Goal: Use online tool/utility: Utilize a website feature to perform a specific function

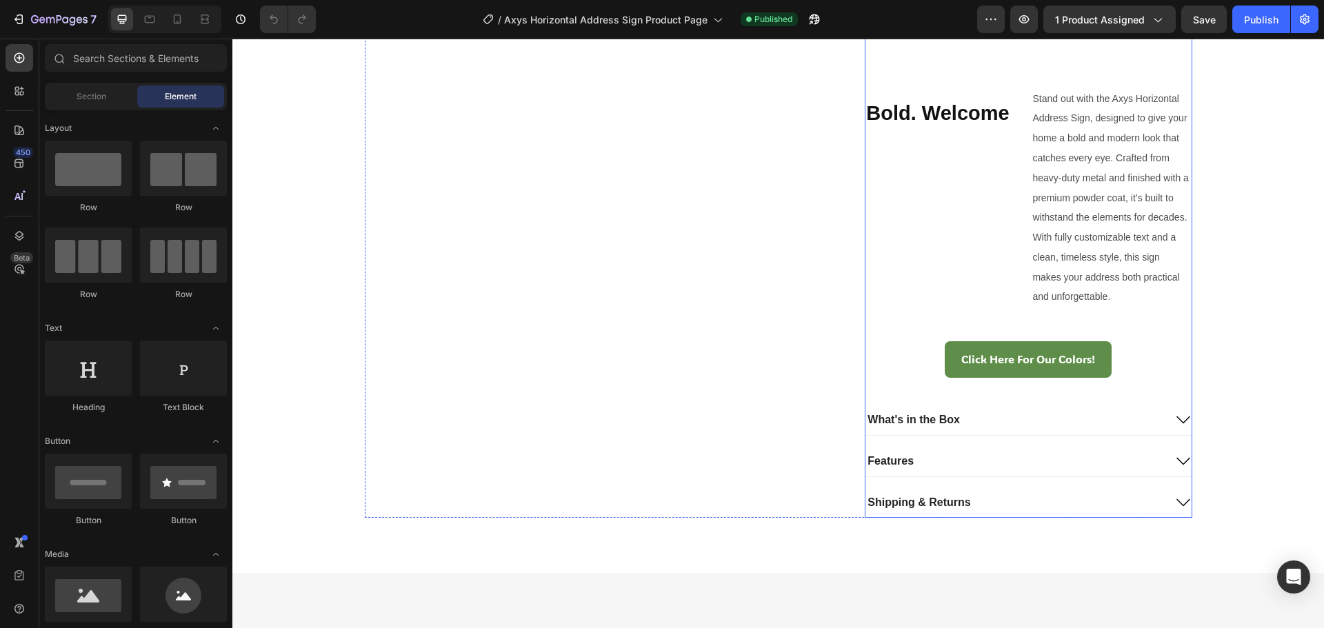
scroll to position [897, 0]
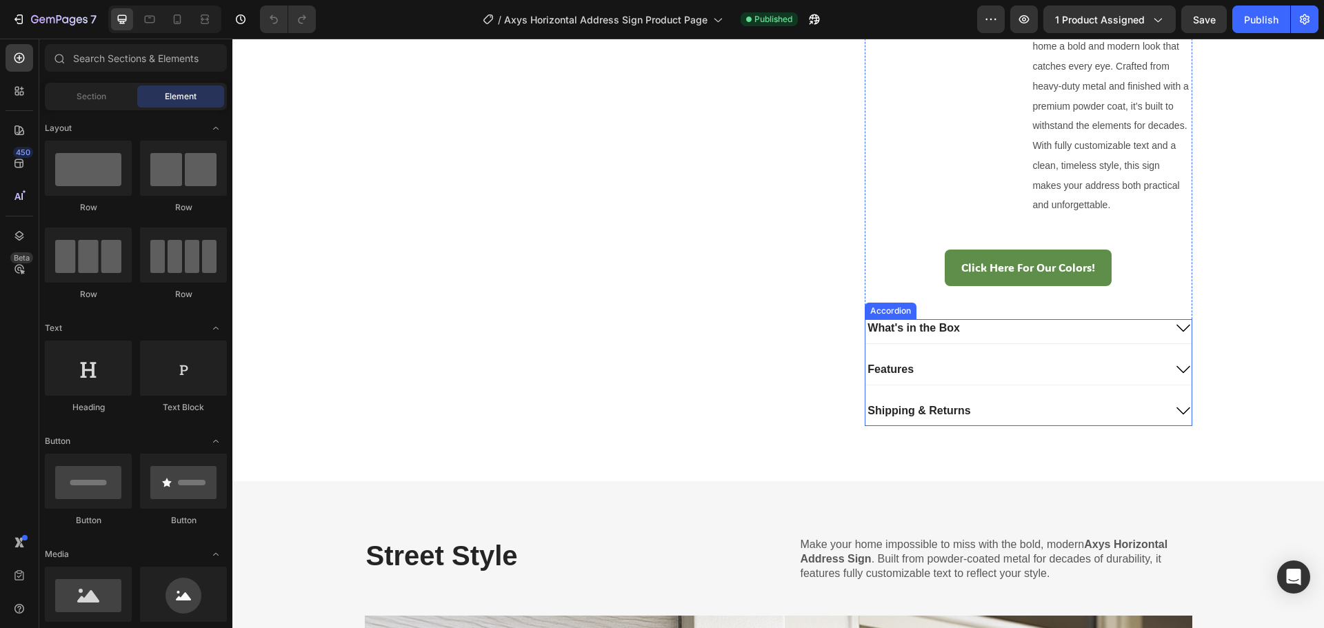
click at [879, 311] on div "Accordion" at bounding box center [891, 311] width 46 height 12
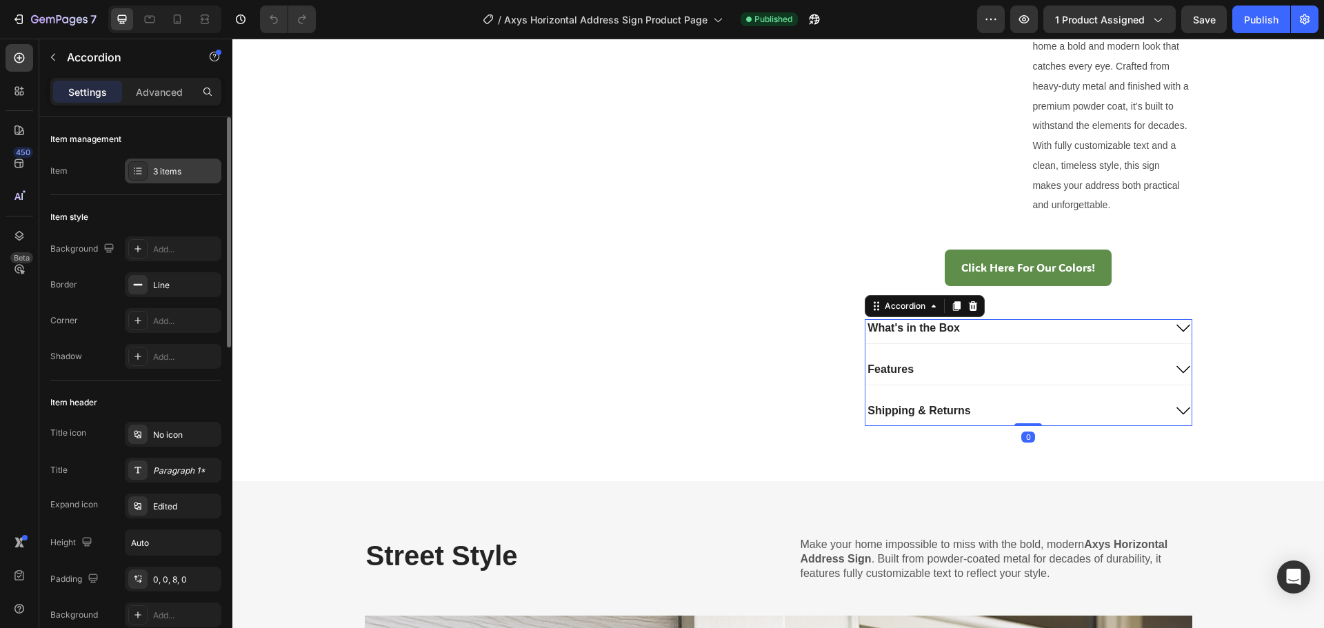
click at [140, 169] on icon at bounding box center [137, 171] width 11 height 11
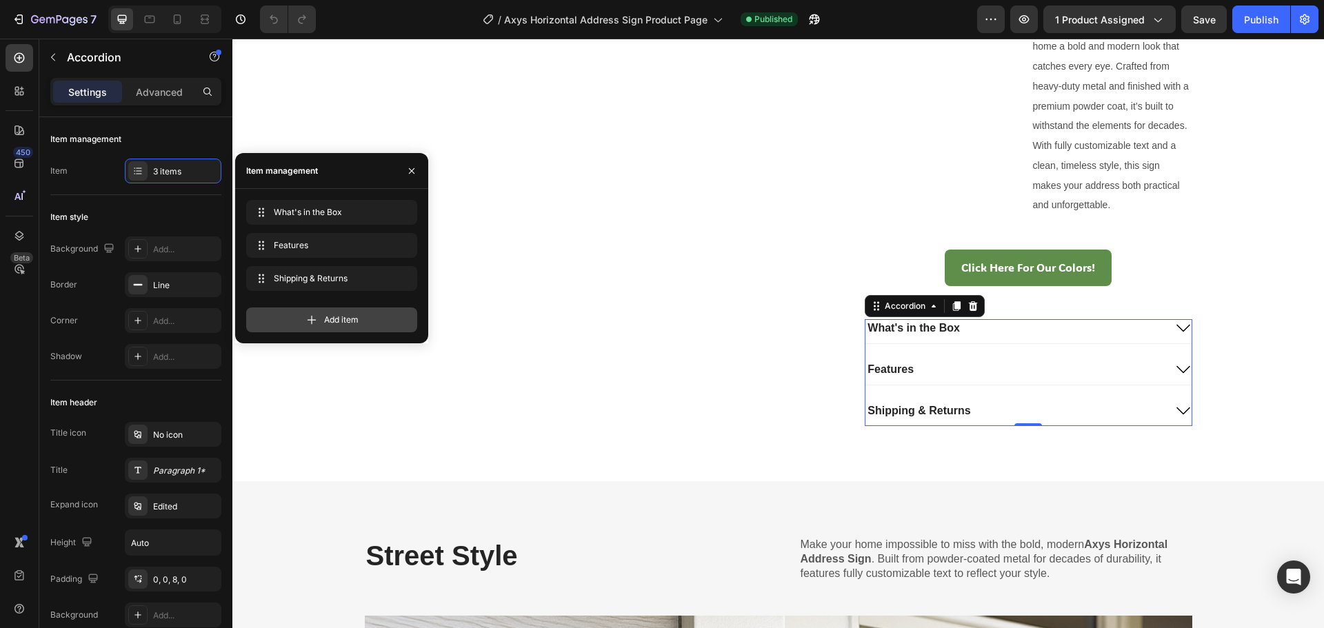
click at [307, 320] on icon at bounding box center [312, 320] width 14 height 14
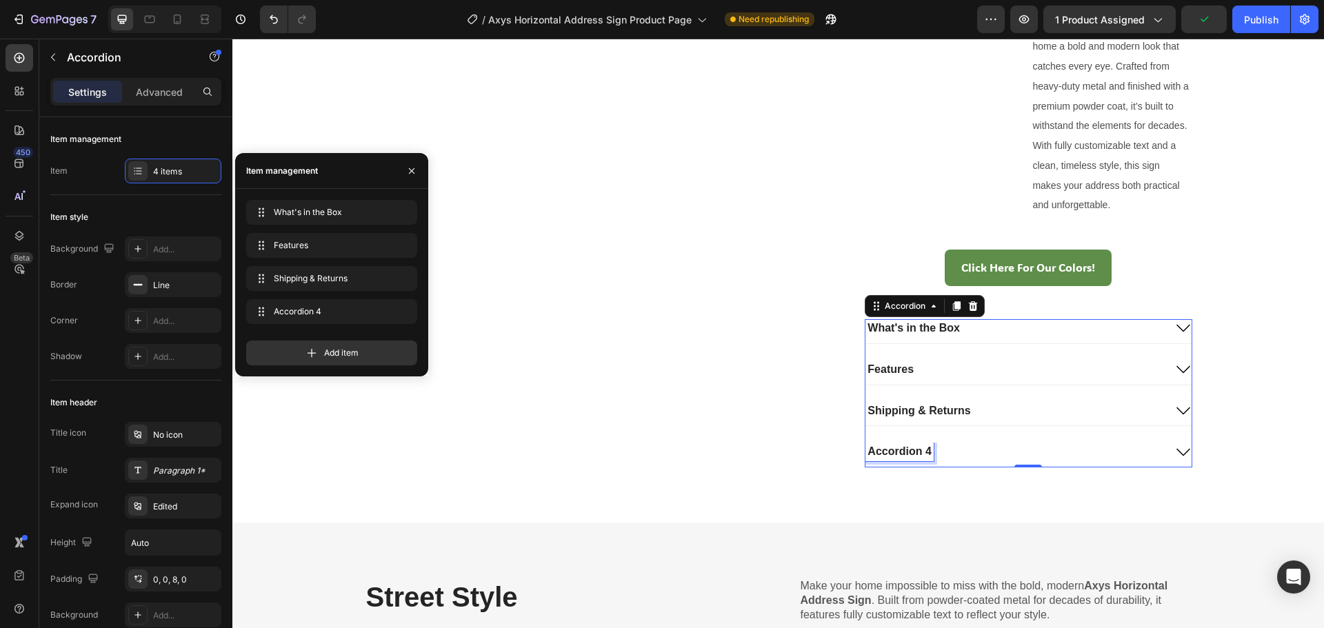
click at [899, 453] on div "Accordion 4" at bounding box center [900, 452] width 68 height 19
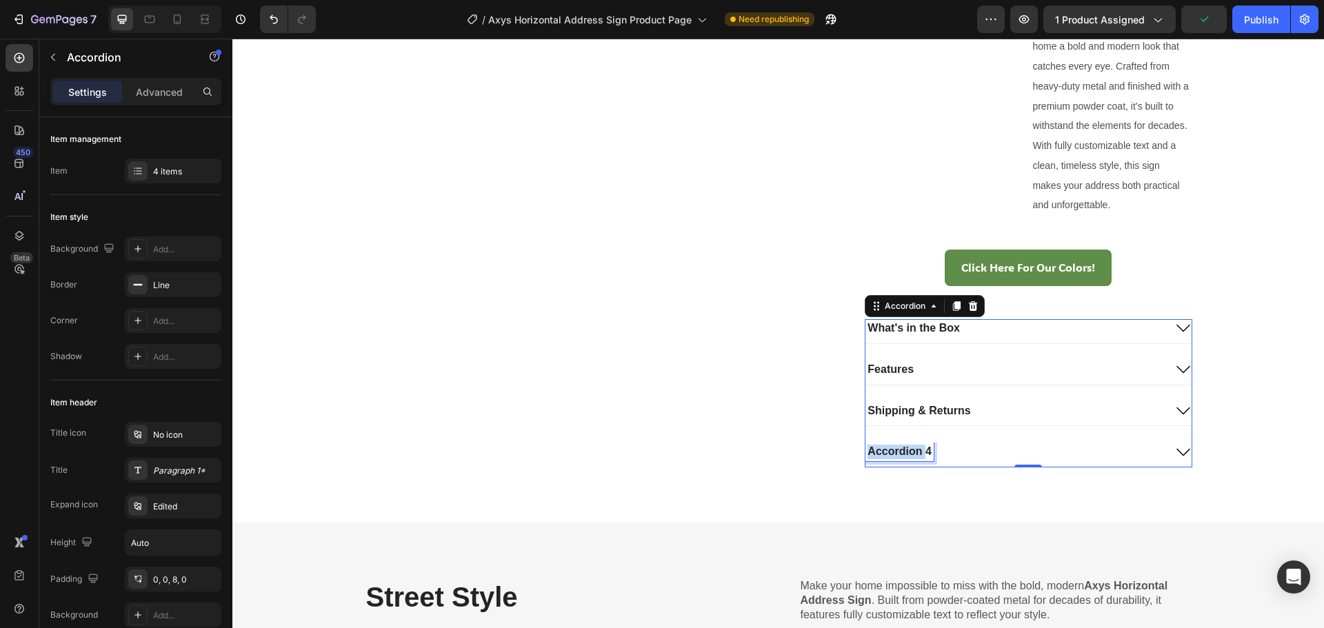
click at [899, 453] on p "Accordion 4" at bounding box center [899, 452] width 63 height 14
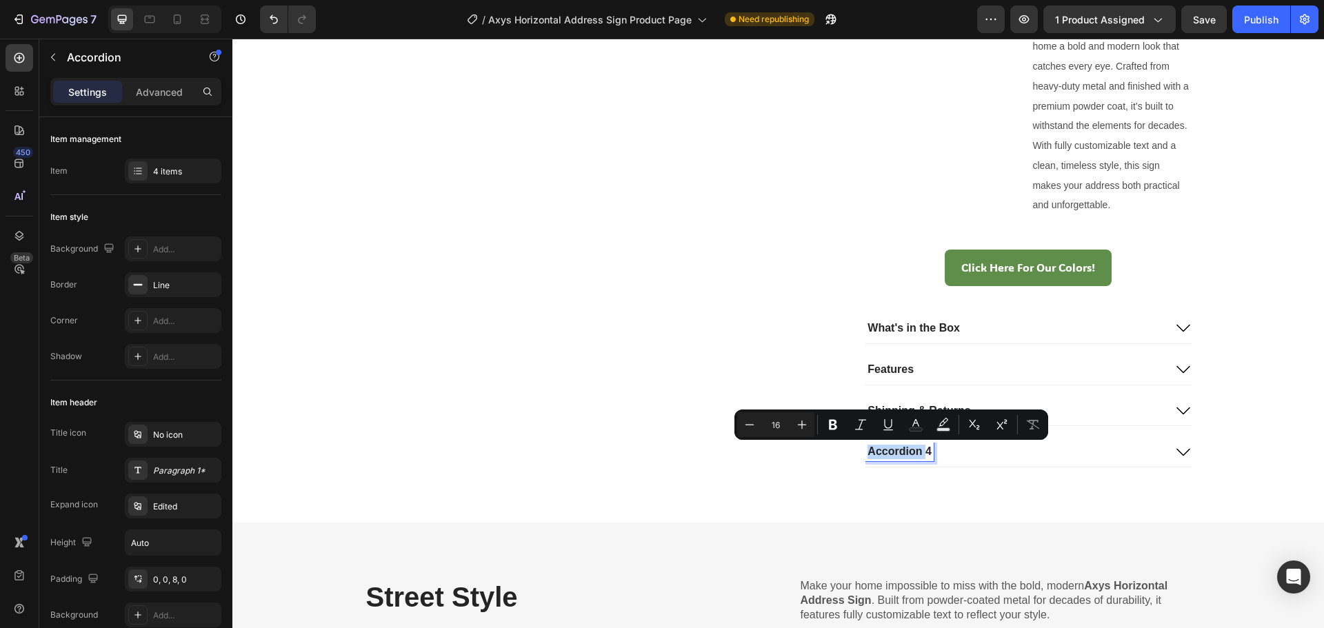
click at [921, 452] on p "Accordion 4" at bounding box center [899, 452] width 63 height 14
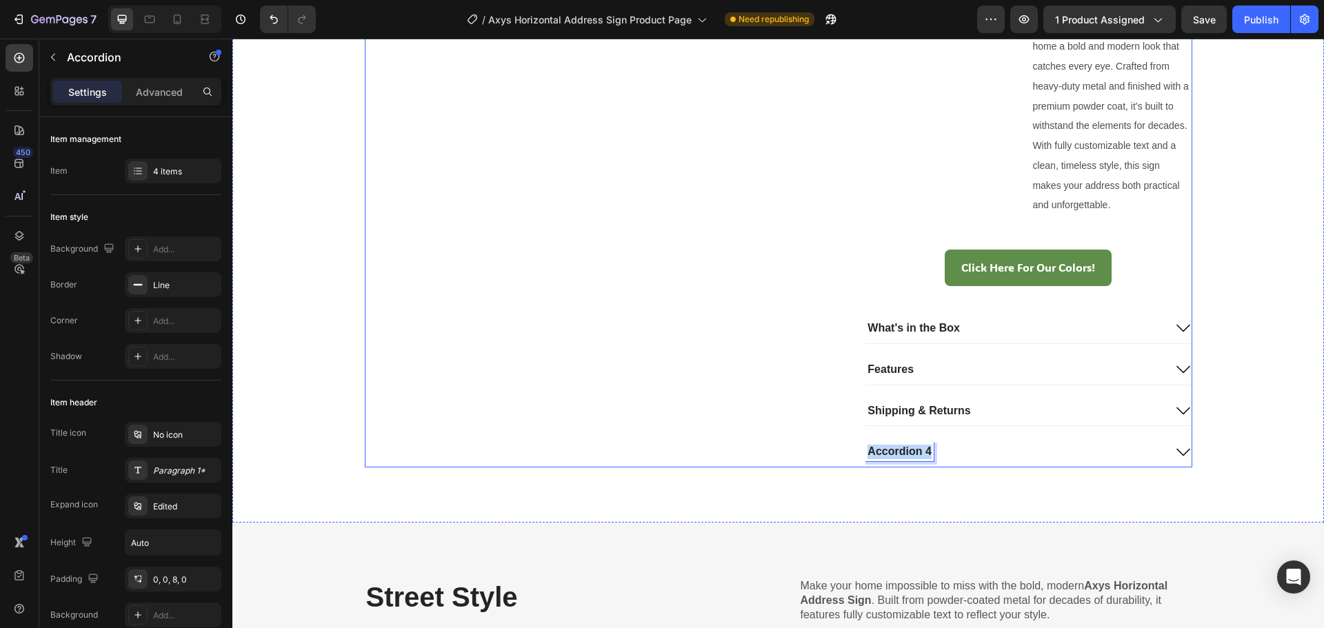
drag, startPoint x: 924, startPoint y: 450, endPoint x: 859, endPoint y: 450, distance: 64.8
drag, startPoint x: 773, startPoint y: 409, endPoint x: 926, endPoint y: 444, distance: 156.5
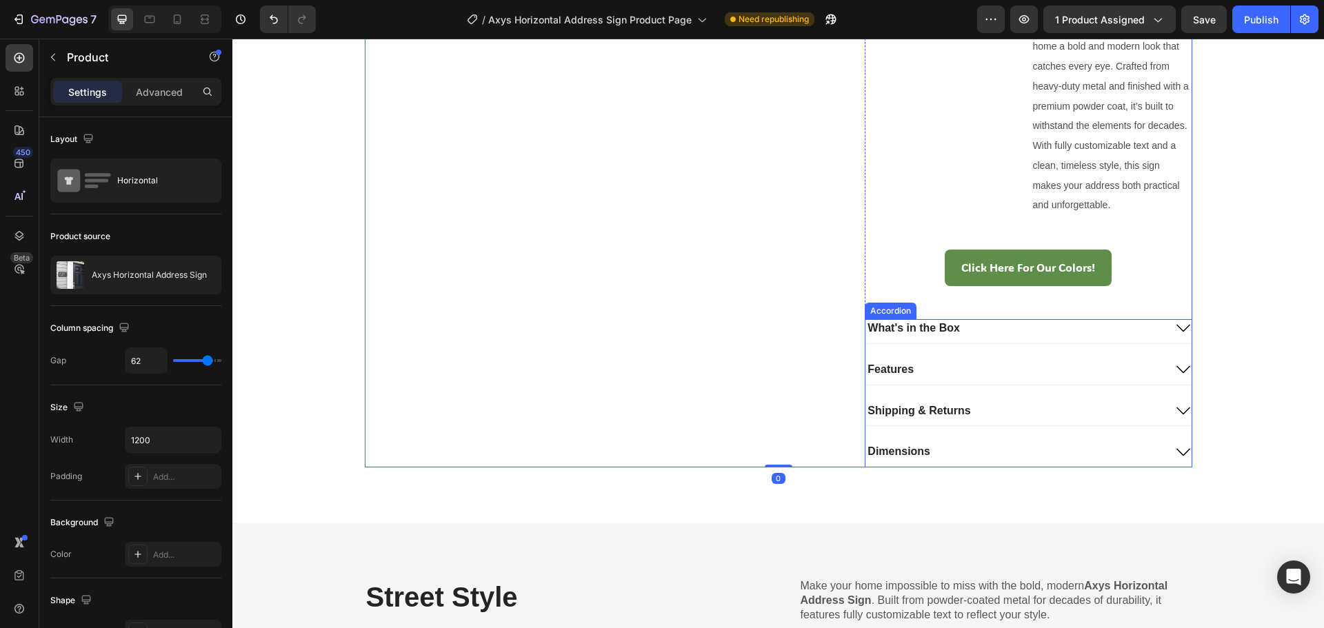
click at [973, 444] on div "Dimensions" at bounding box center [1015, 452] width 298 height 19
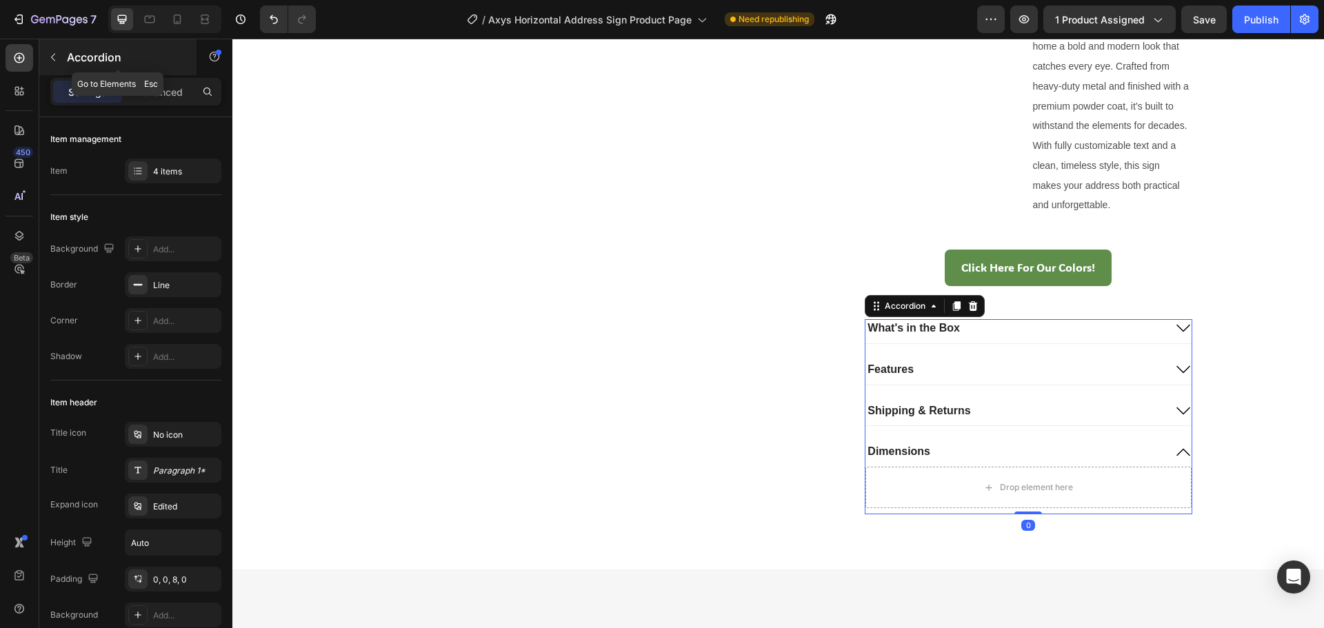
click at [57, 50] on button "button" at bounding box center [53, 57] width 22 height 22
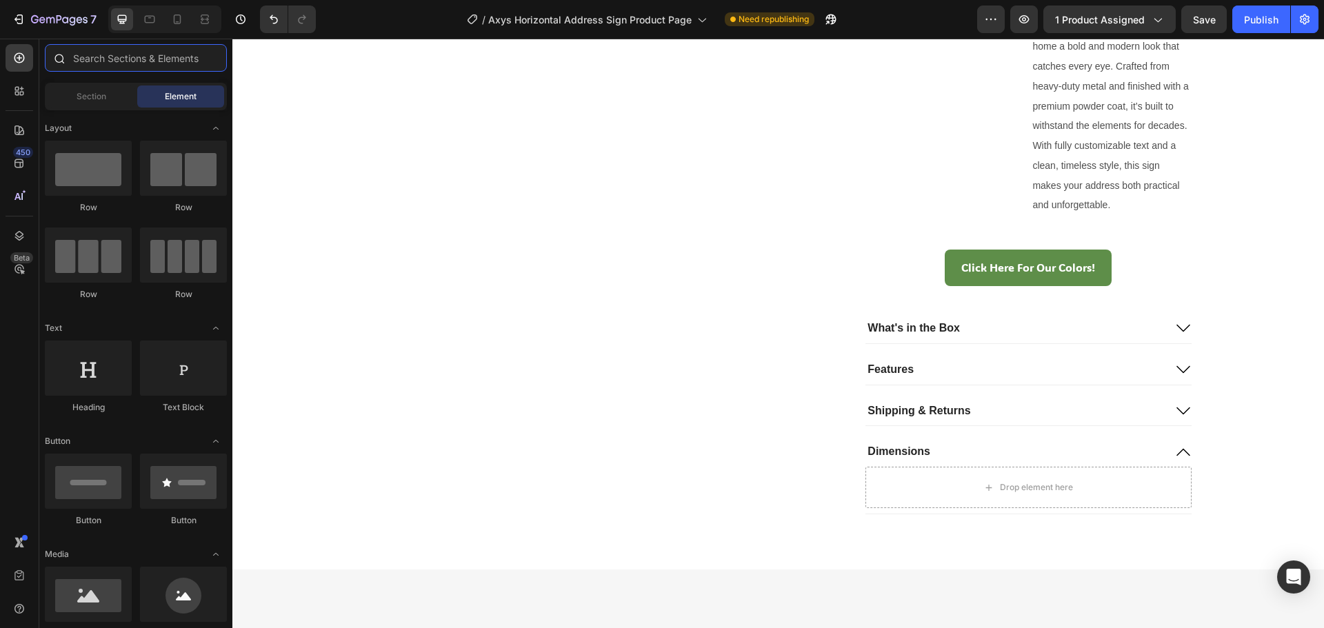
click at [88, 62] on input "text" at bounding box center [136, 58] width 182 height 28
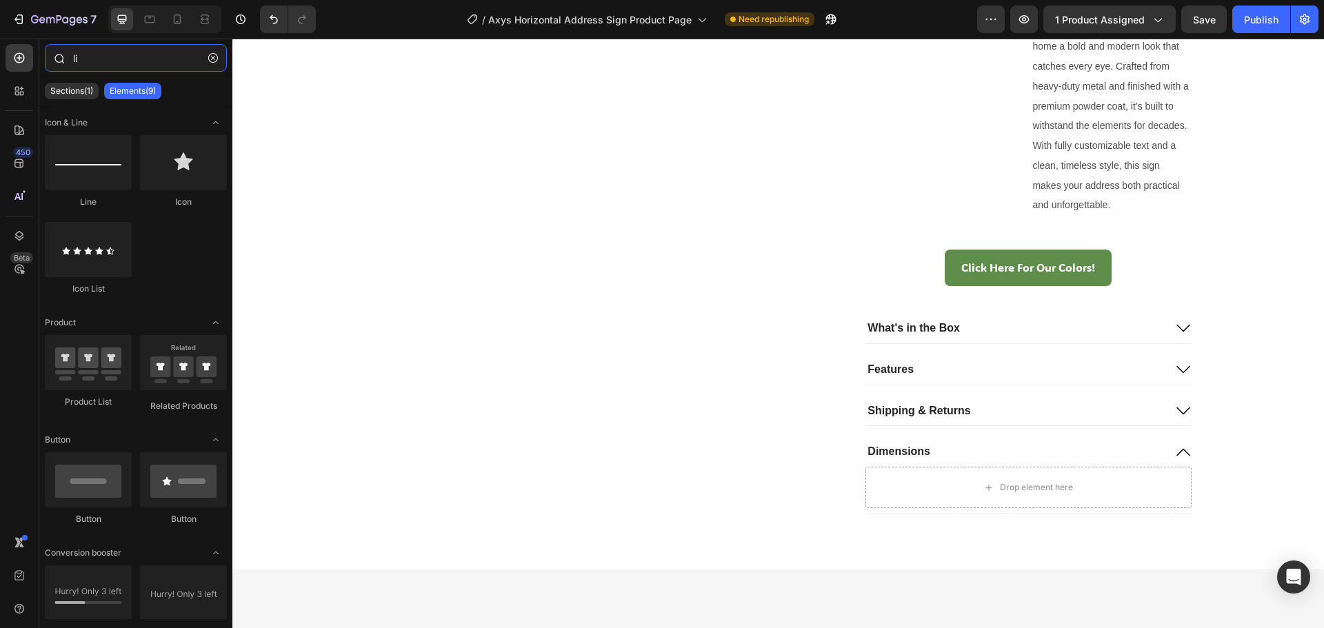
type input "l"
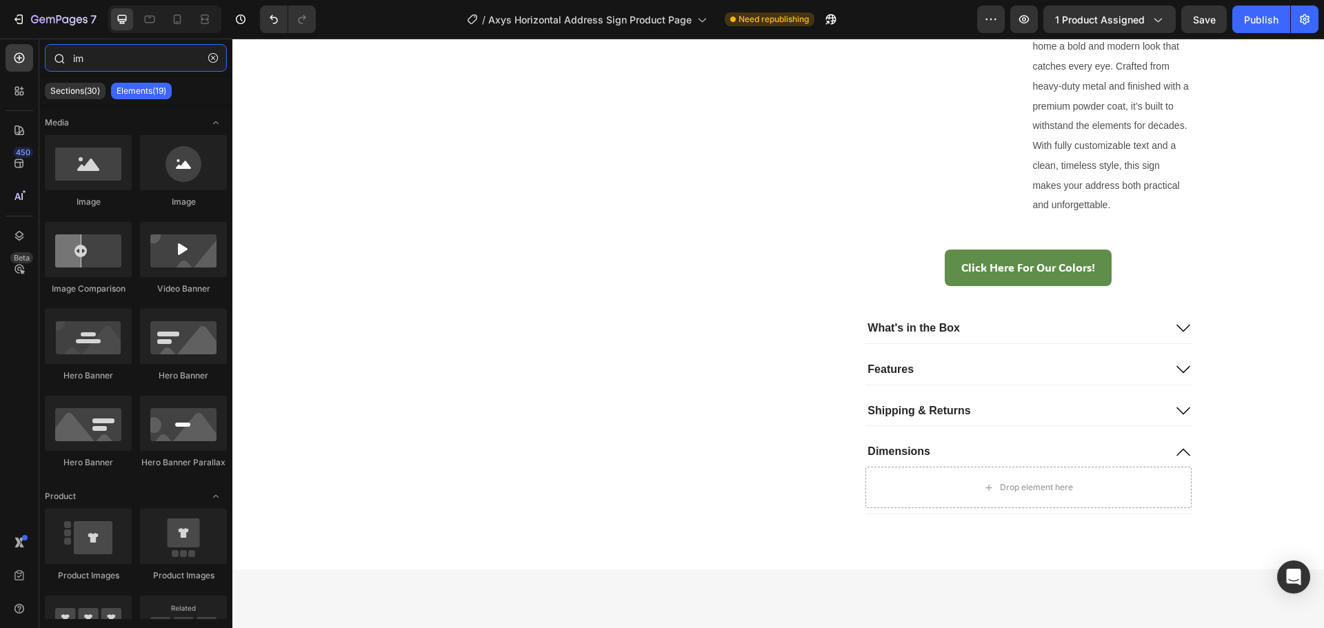
type input "i"
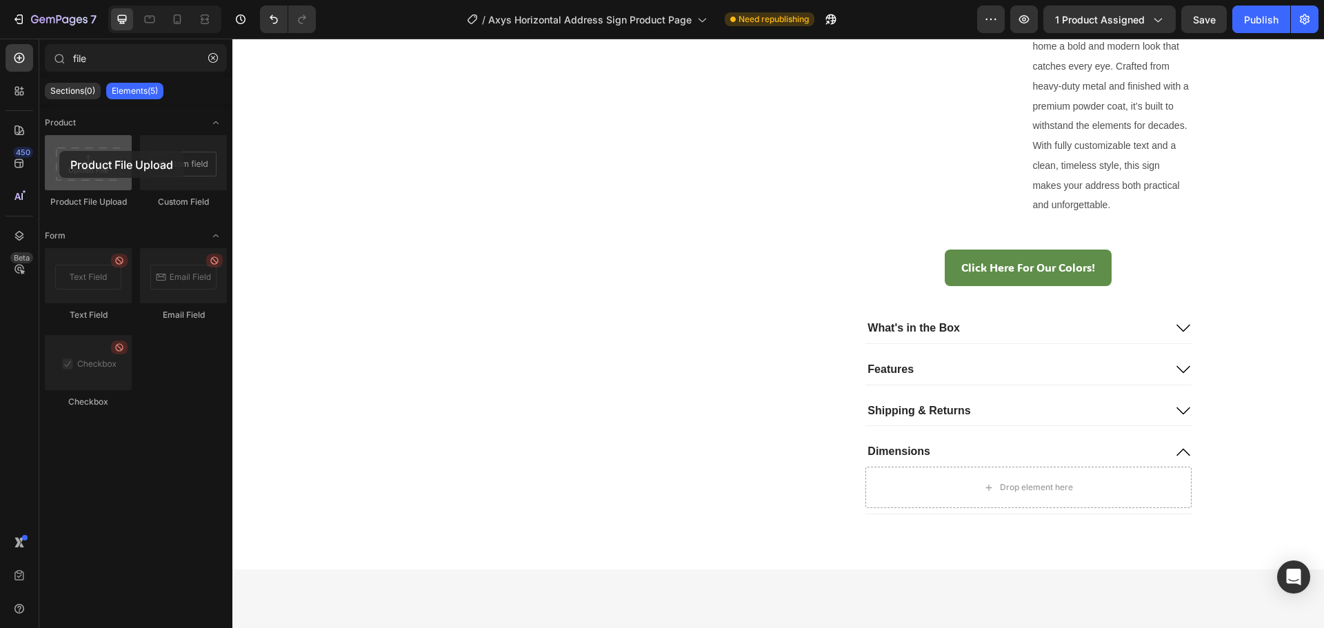
drag, startPoint x: 87, startPoint y: 177, endPoint x: 60, endPoint y: 152, distance: 36.6
click at [60, 152] on div at bounding box center [88, 162] width 87 height 55
drag, startPoint x: 102, startPoint y: 55, endPoint x: 37, endPoint y: 50, distance: 65.1
click at [37, 50] on div "450 Beta file Sections(0) Elements(5) We couldn’t find any matches for “file” S…" at bounding box center [116, 334] width 232 height 590
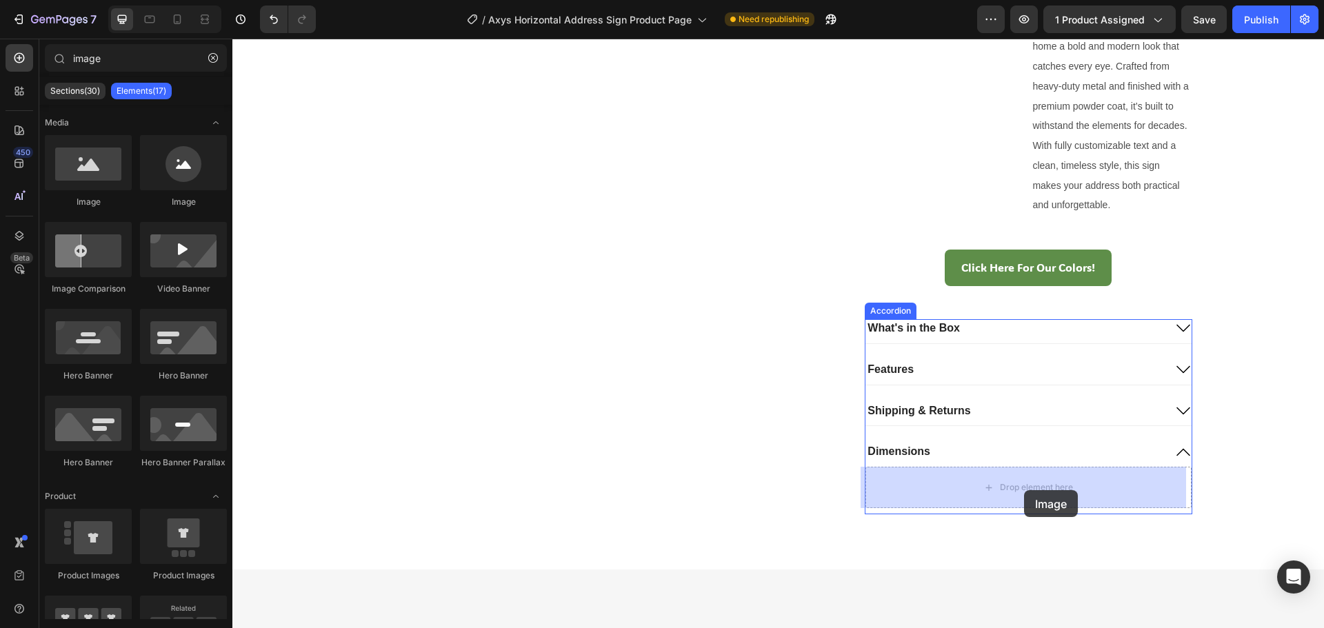
drag, startPoint x: 331, startPoint y: 207, endPoint x: 1024, endPoint y: 490, distance: 748.7
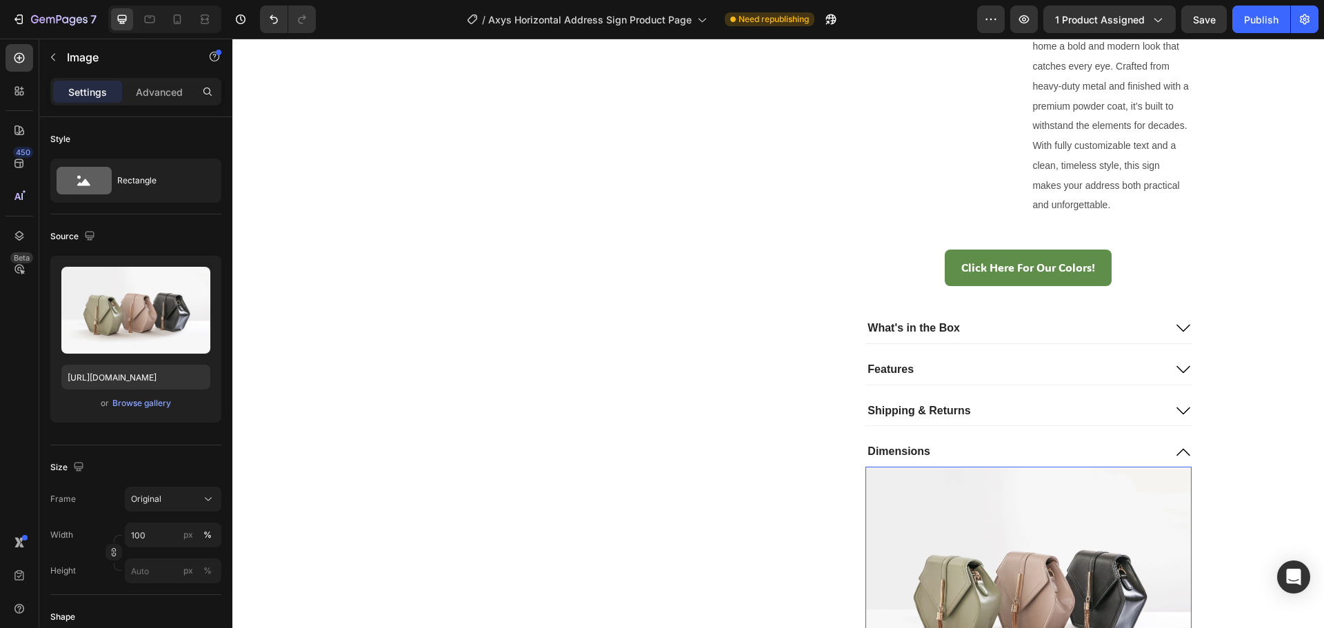
click at [1001, 489] on img at bounding box center [1029, 589] width 326 height 244
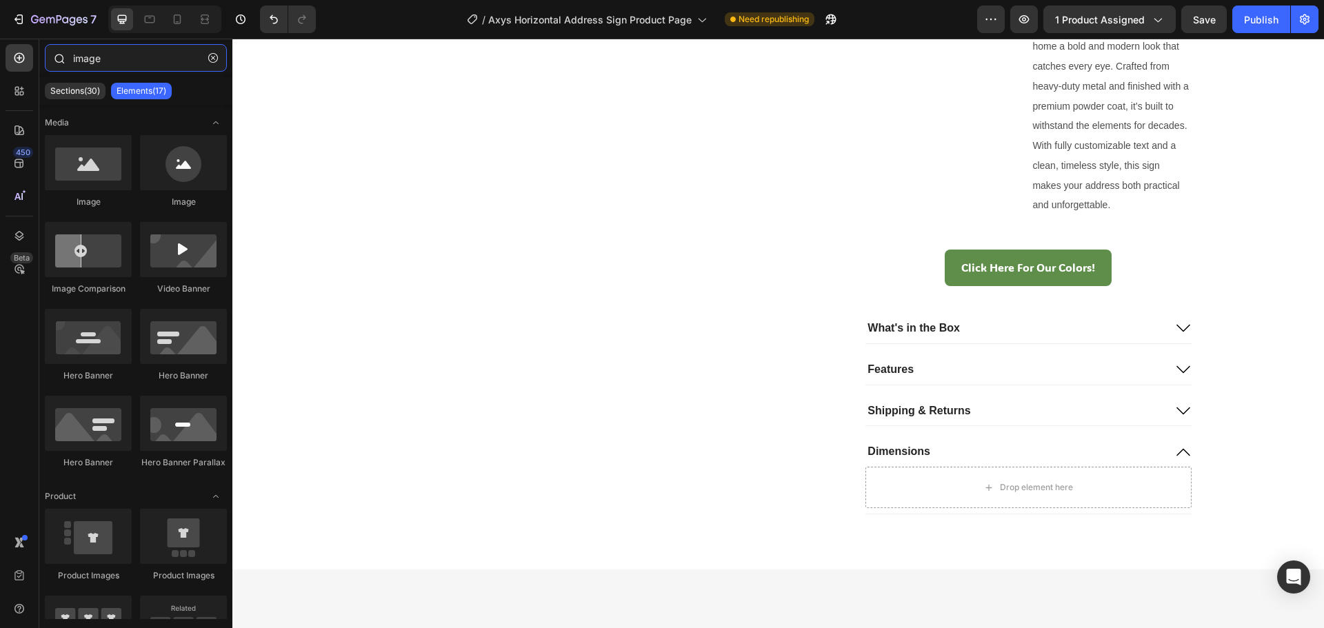
drag, startPoint x: 76, startPoint y: 57, endPoint x: 118, endPoint y: 64, distance: 42.8
click at [95, 62] on input "image" at bounding box center [136, 58] width 182 height 28
drag, startPoint x: 124, startPoint y: 64, endPoint x: 70, endPoint y: 49, distance: 56.6
click at [70, 49] on div "image" at bounding box center [135, 60] width 193 height 33
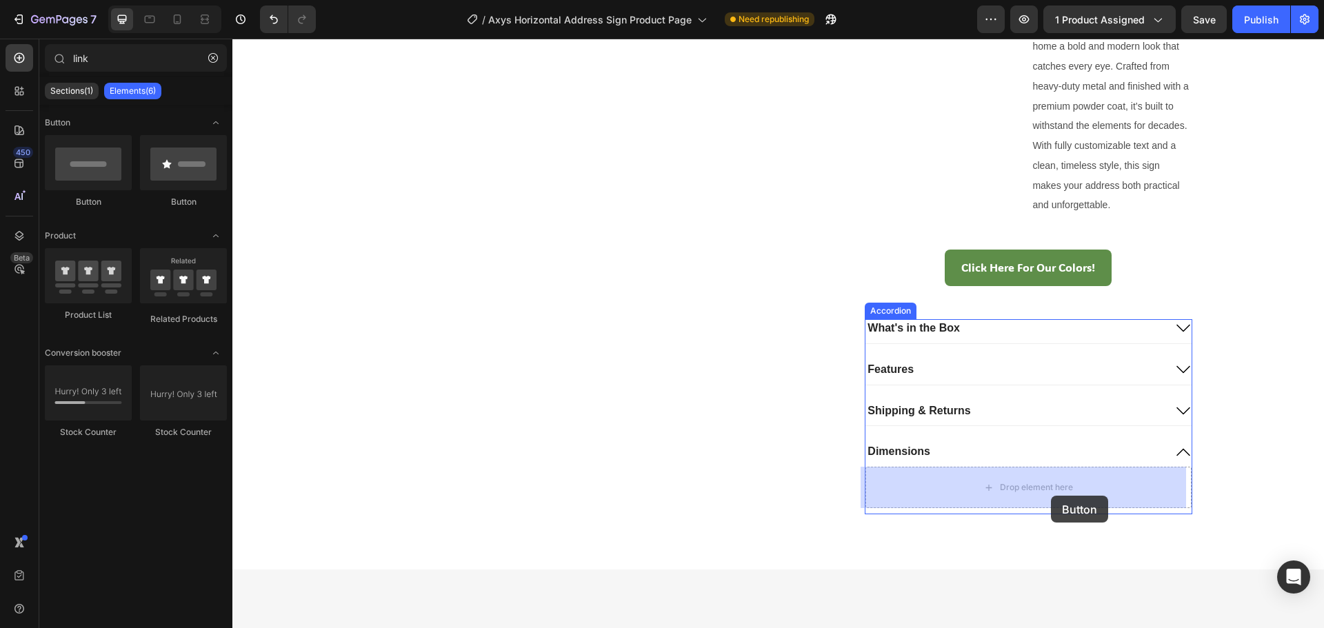
drag, startPoint x: 321, startPoint y: 217, endPoint x: 1051, endPoint y: 496, distance: 781.9
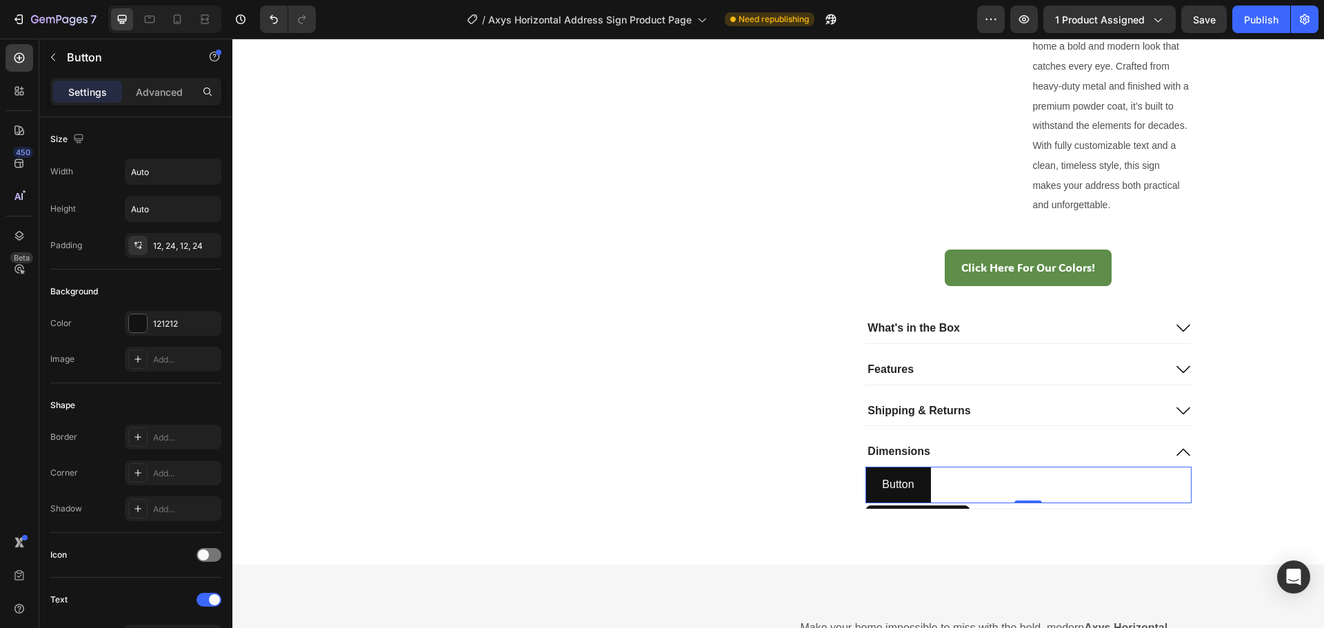
scroll to position [920, 0]
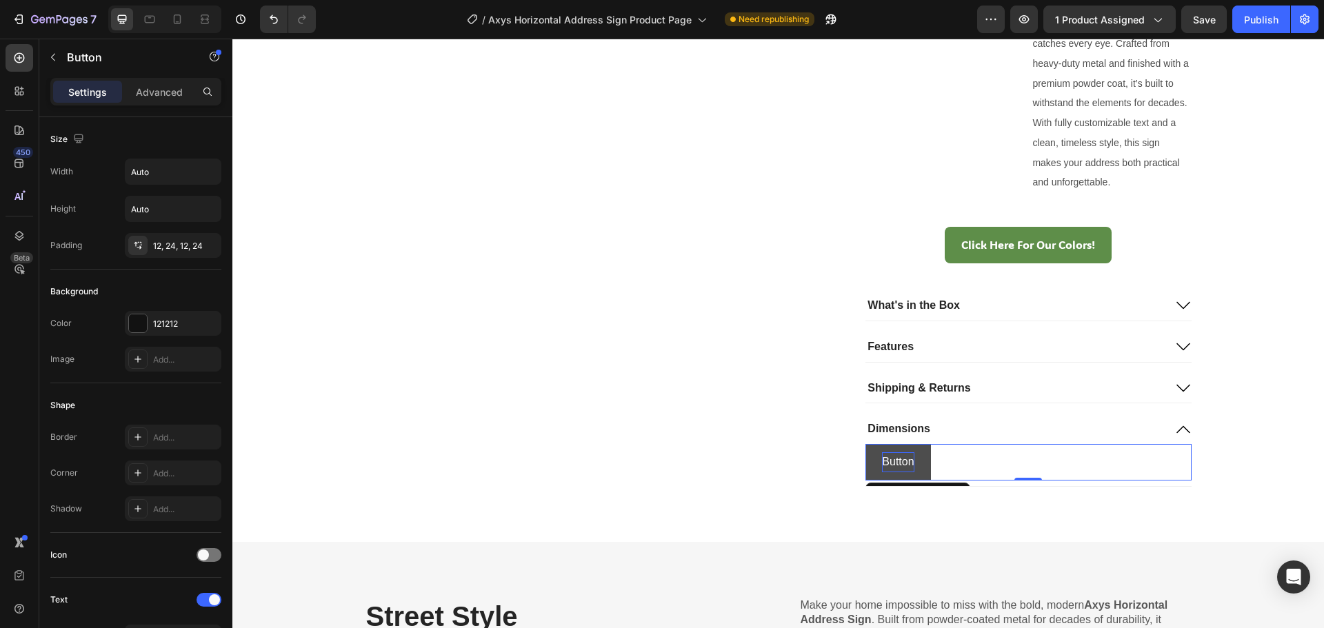
click at [897, 457] on p "Button" at bounding box center [898, 463] width 32 height 20
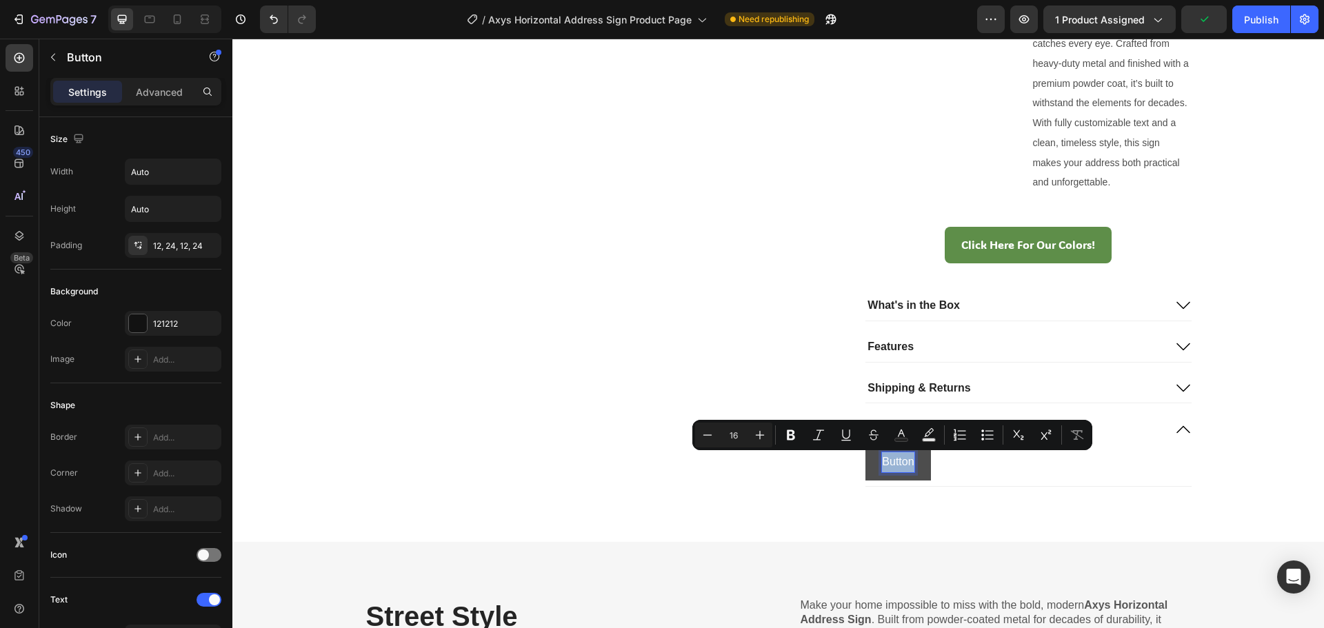
drag, startPoint x: 908, startPoint y: 457, endPoint x: 877, endPoint y: 457, distance: 31.0
click at [882, 457] on p "Button" at bounding box center [898, 463] width 32 height 20
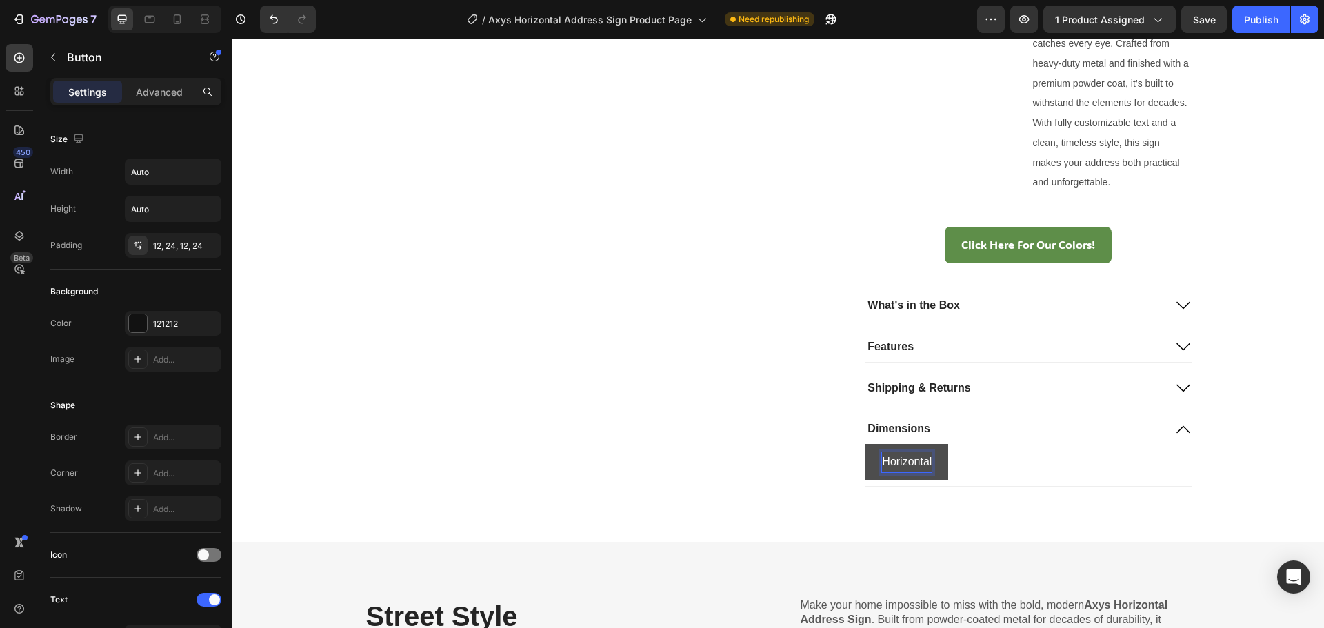
click at [866, 444] on button "Horizontal" at bounding box center [907, 462] width 83 height 37
click at [866, 444] on button "Horizontal Address" at bounding box center [929, 462] width 126 height 37
click at [866, 444] on button "Horizontal Address Sign" at bounding box center [941, 462] width 151 height 37
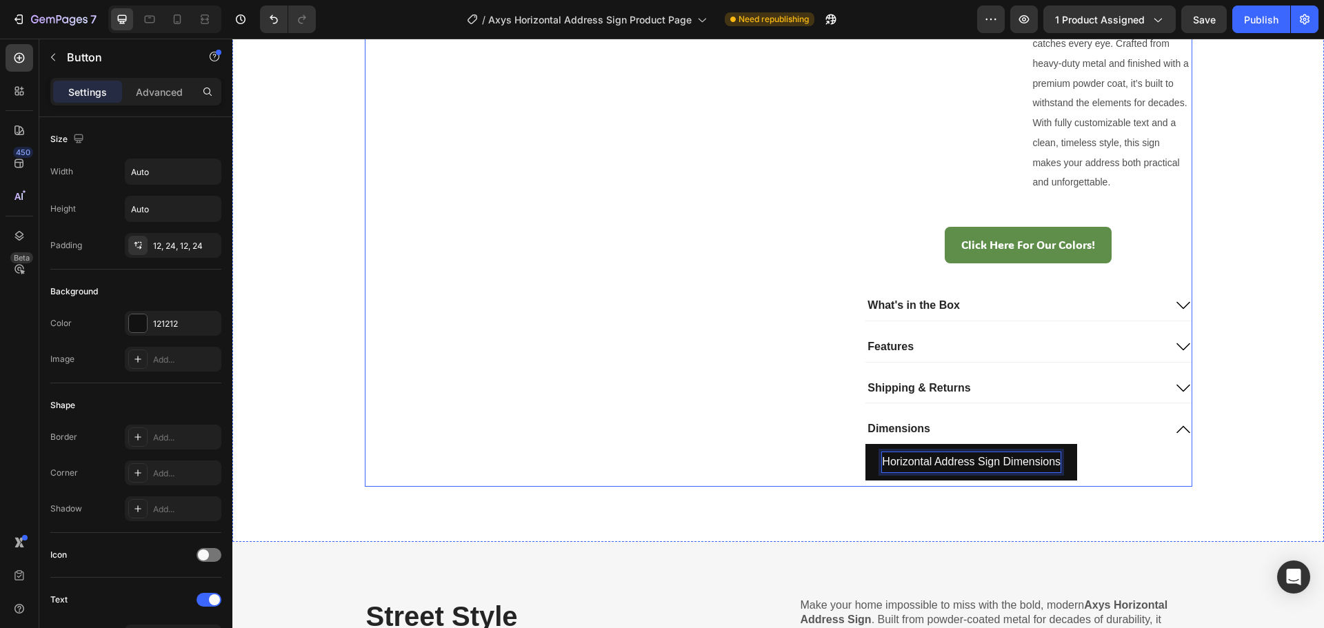
drag, startPoint x: 719, startPoint y: 457, endPoint x: 980, endPoint y: 433, distance: 261.9
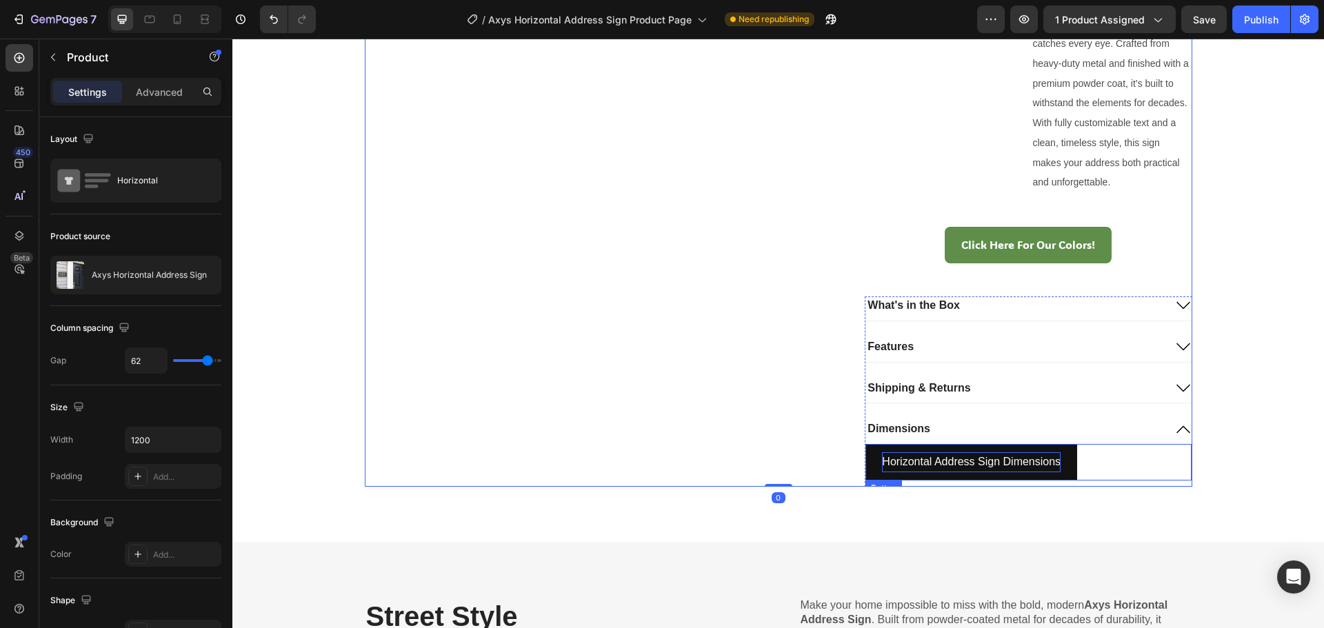
click at [1006, 459] on p "Horizontal Address Sign Dimensions" at bounding box center [971, 463] width 179 height 20
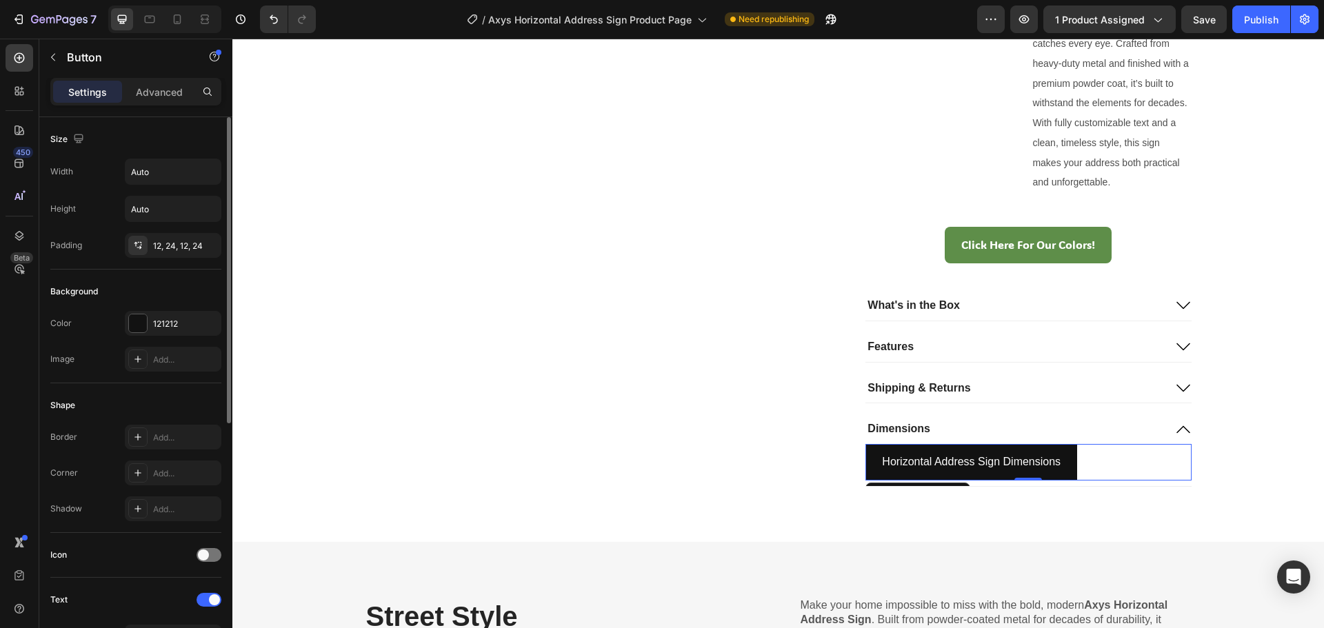
scroll to position [439, 0]
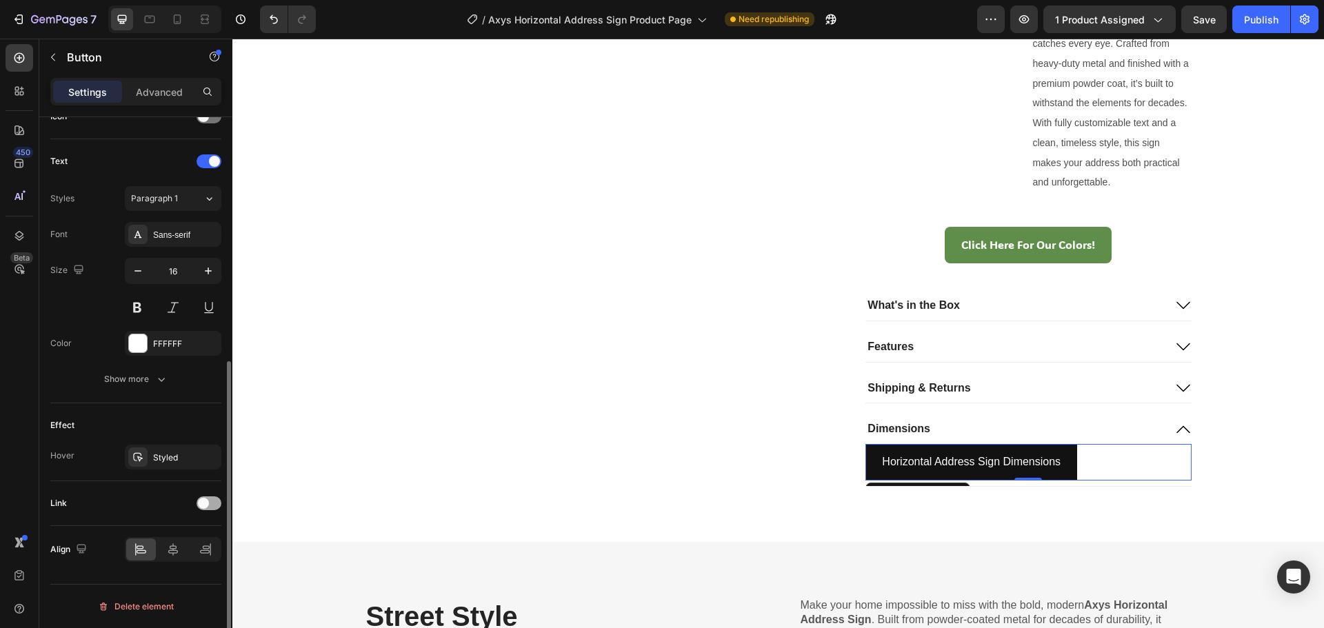
click at [217, 506] on div at bounding box center [209, 504] width 25 height 14
click at [159, 576] on div "Add..." at bounding box center [185, 574] width 65 height 12
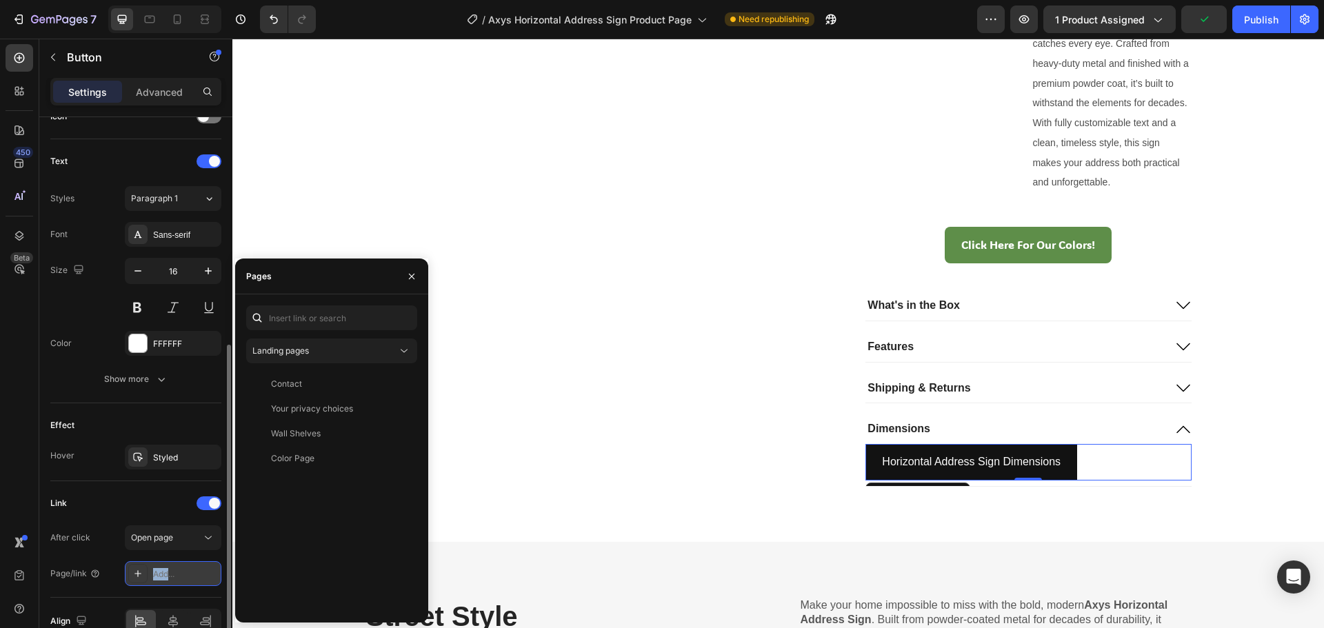
click at [159, 576] on div "Add..." at bounding box center [185, 574] width 65 height 12
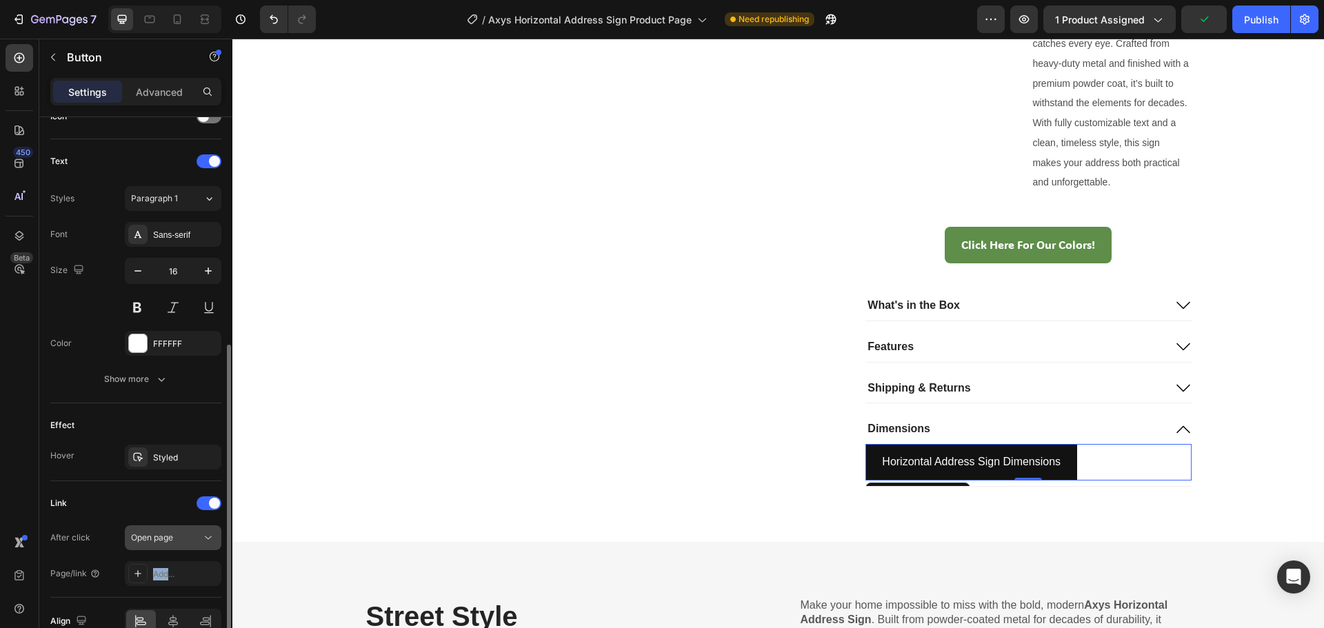
click at [161, 537] on span "Open page" at bounding box center [152, 538] width 42 height 10
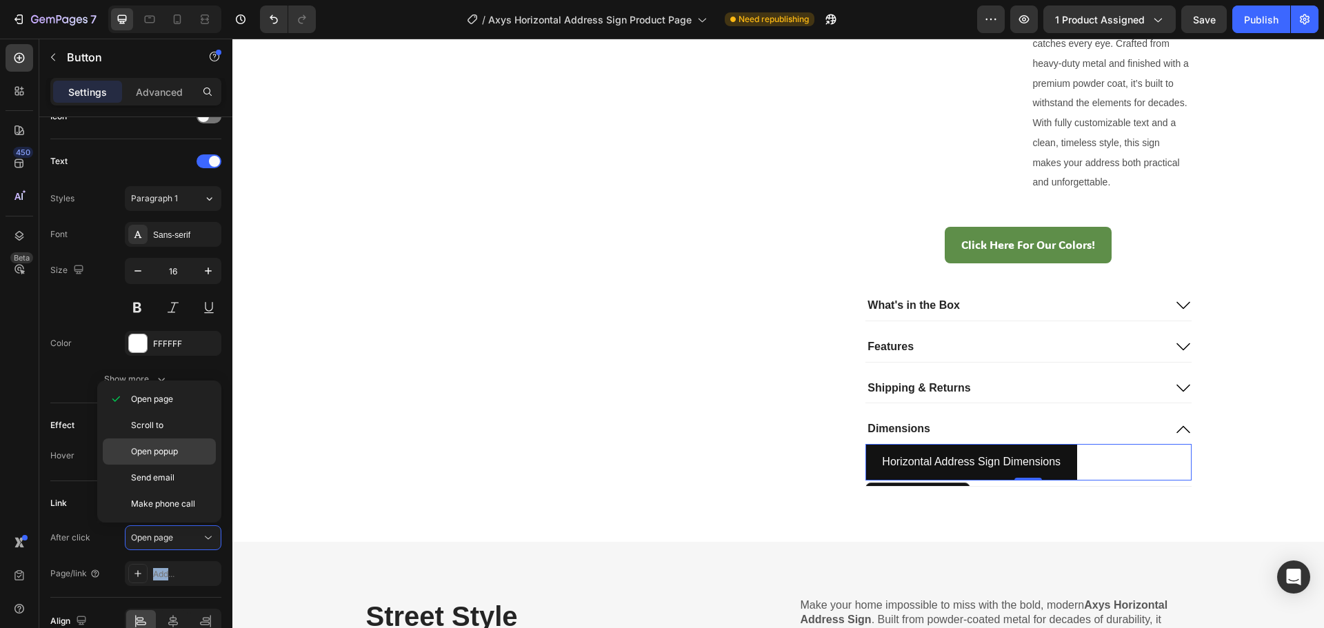
click at [170, 457] on span "Open popup" at bounding box center [154, 452] width 47 height 12
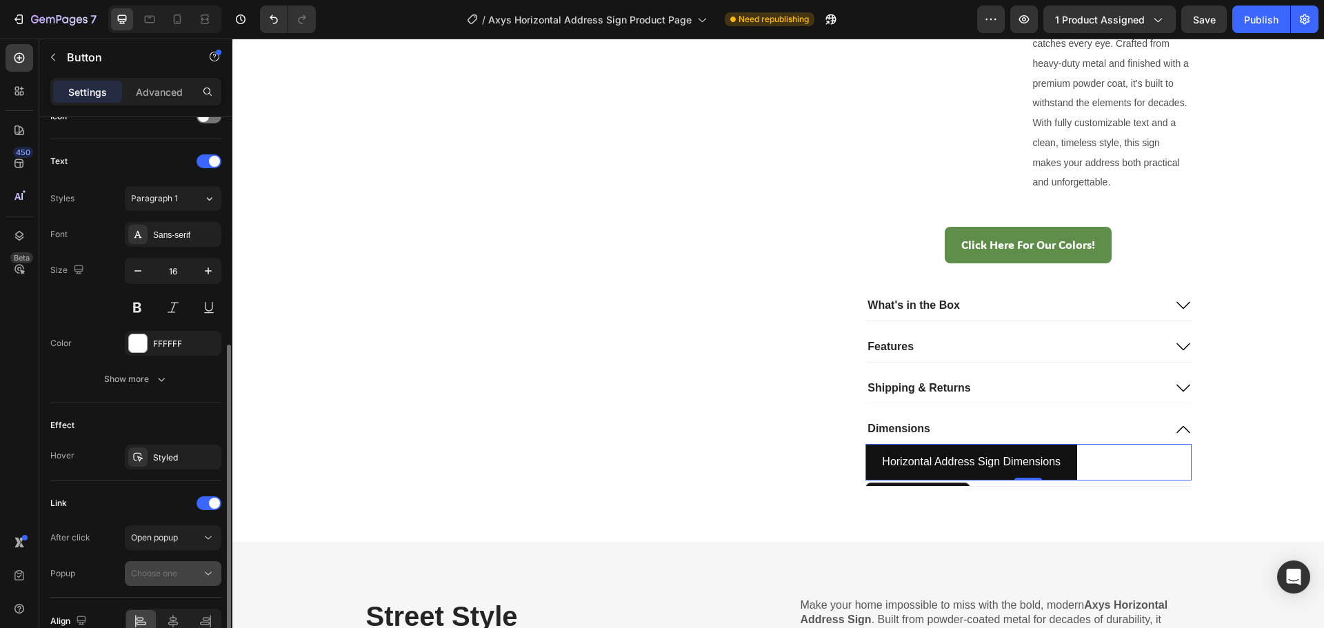
click at [172, 565] on button "Choose one" at bounding box center [173, 574] width 97 height 25
click at [167, 539] on div "Create a popup" at bounding box center [158, 542] width 60 height 12
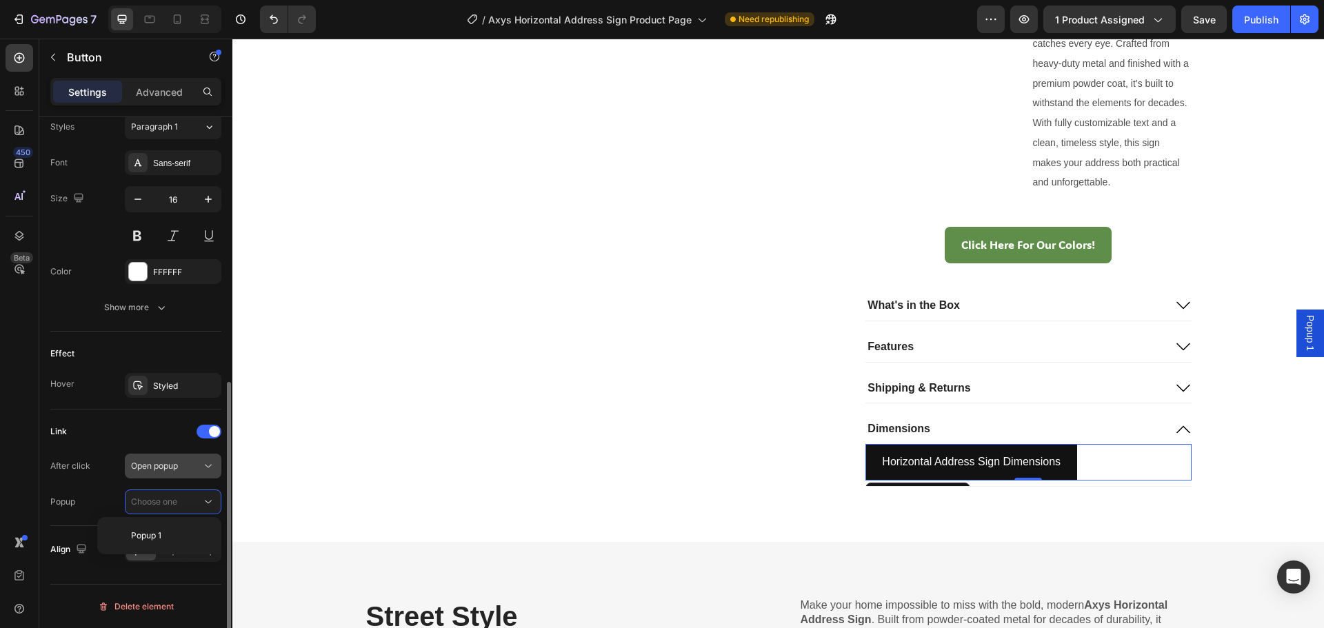
click at [192, 477] on button "Open popup" at bounding box center [173, 466] width 97 height 25
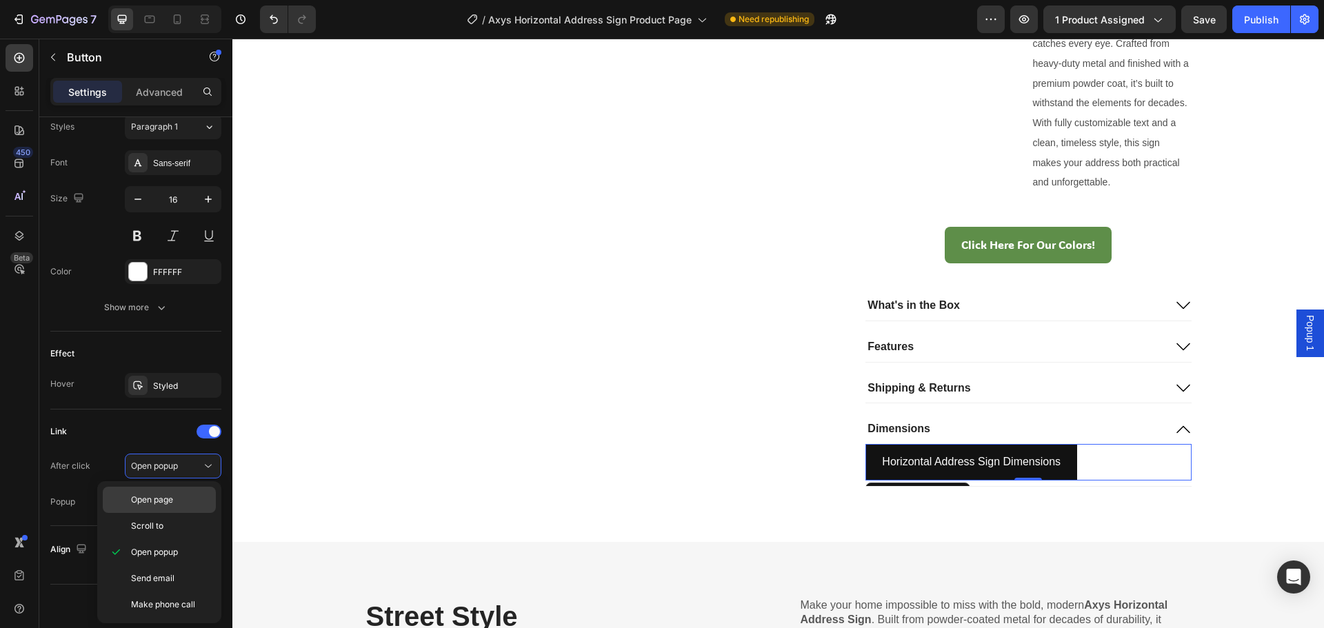
click at [168, 506] on span "Open page" at bounding box center [152, 500] width 42 height 12
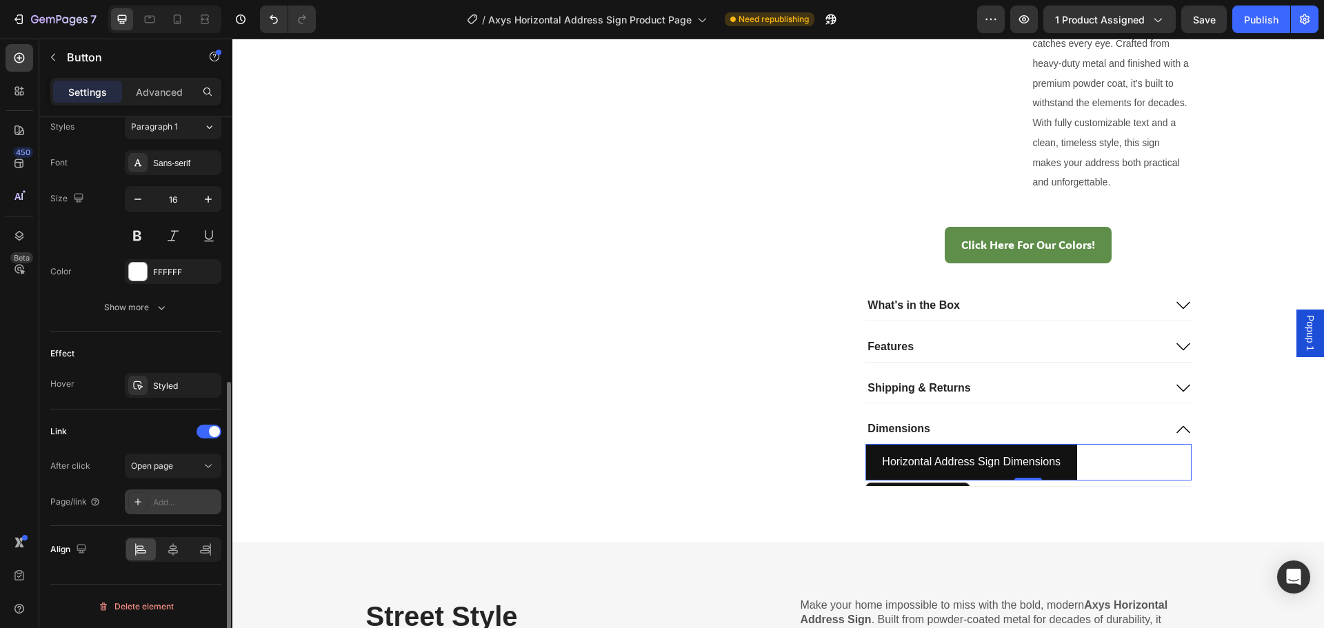
click at [171, 506] on div "Add..." at bounding box center [185, 503] width 65 height 12
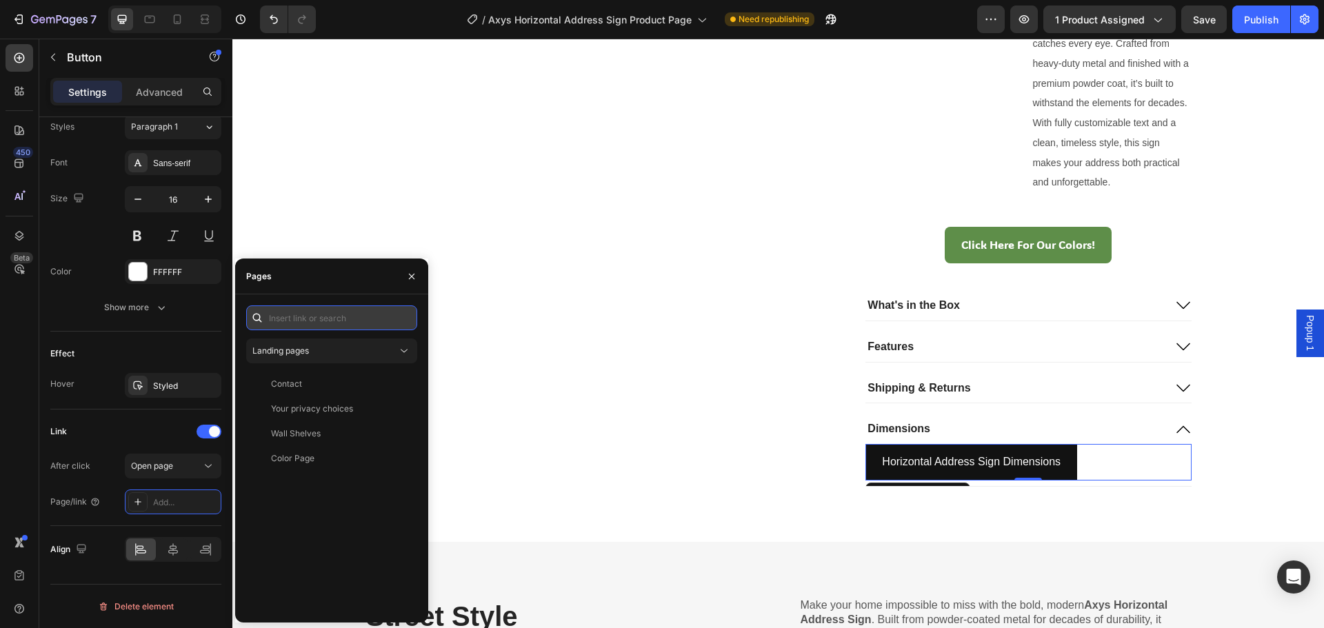
click at [319, 328] on input "text" at bounding box center [331, 318] width 171 height 25
click at [134, 451] on div "Link After click Open page Page/link Add..." at bounding box center [135, 468] width 171 height 94
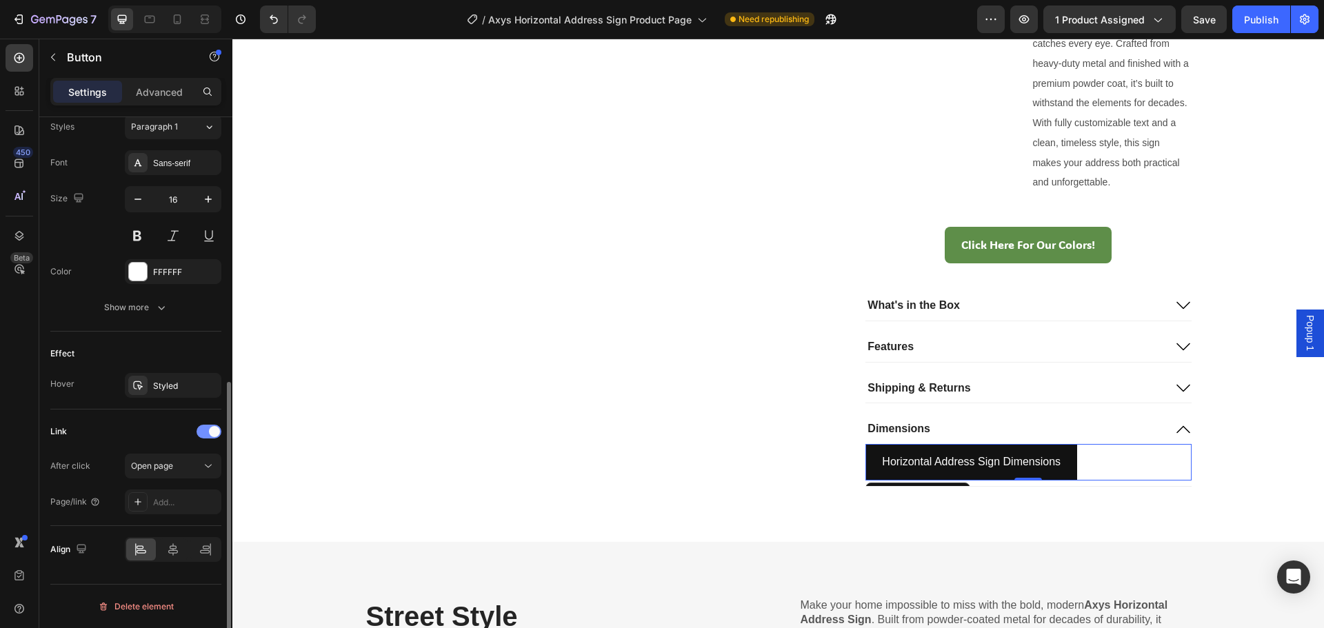
click at [195, 429] on div "Link" at bounding box center [135, 432] width 171 height 22
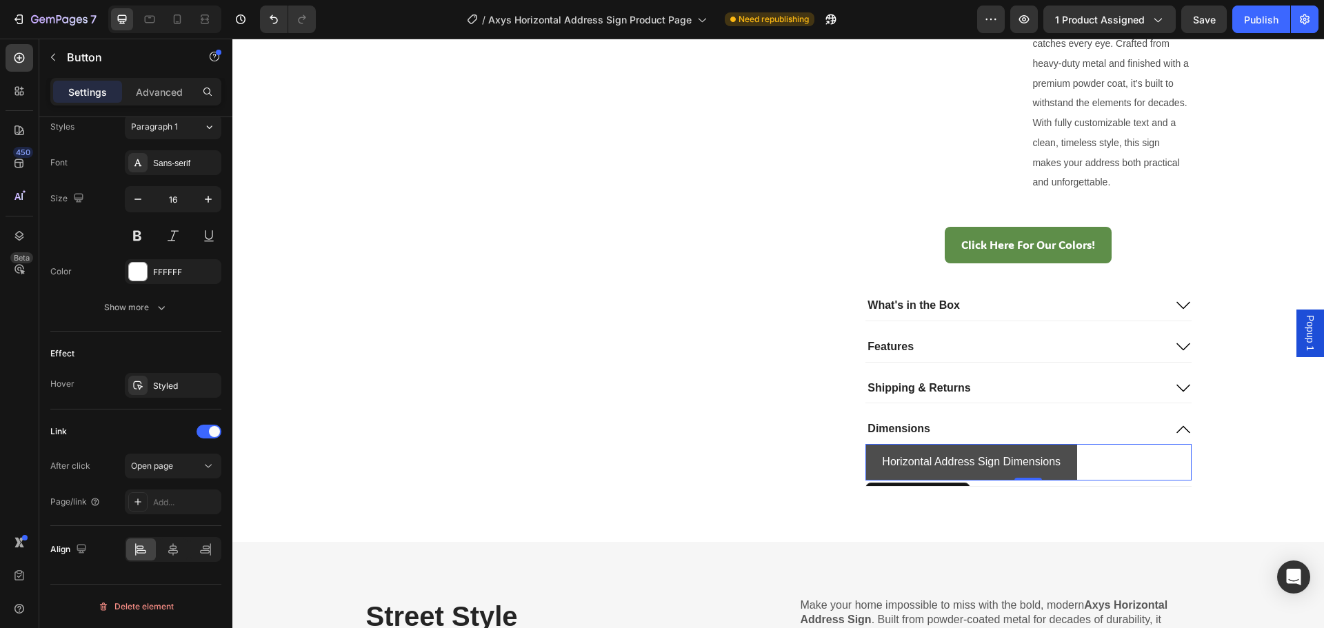
click at [923, 451] on button "Horizontal Address Sign Dimensions" at bounding box center [972, 462] width 212 height 37
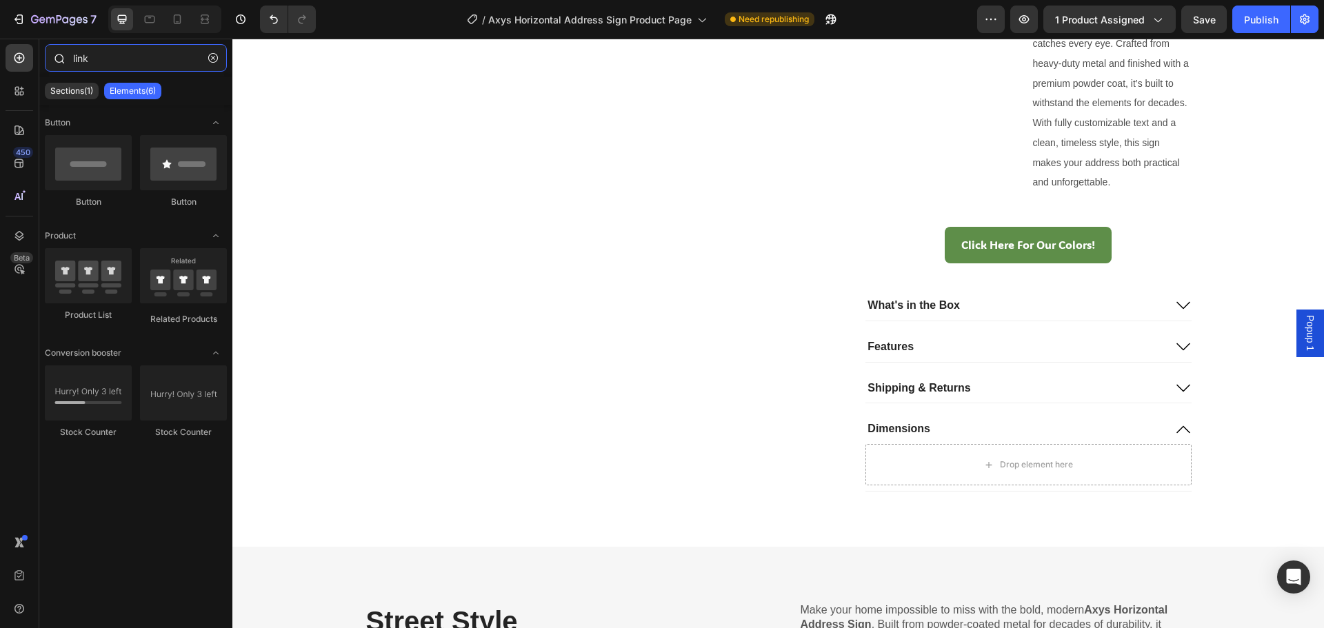
click at [53, 52] on div "link" at bounding box center [135, 60] width 193 height 33
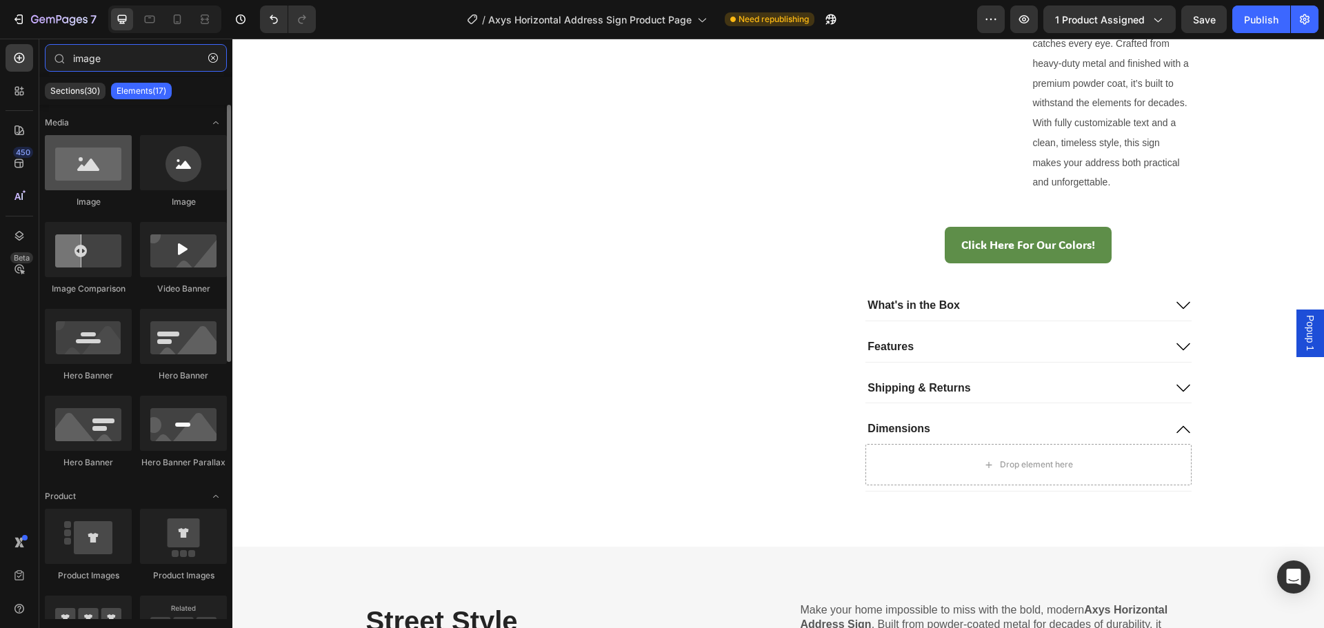
type input "image"
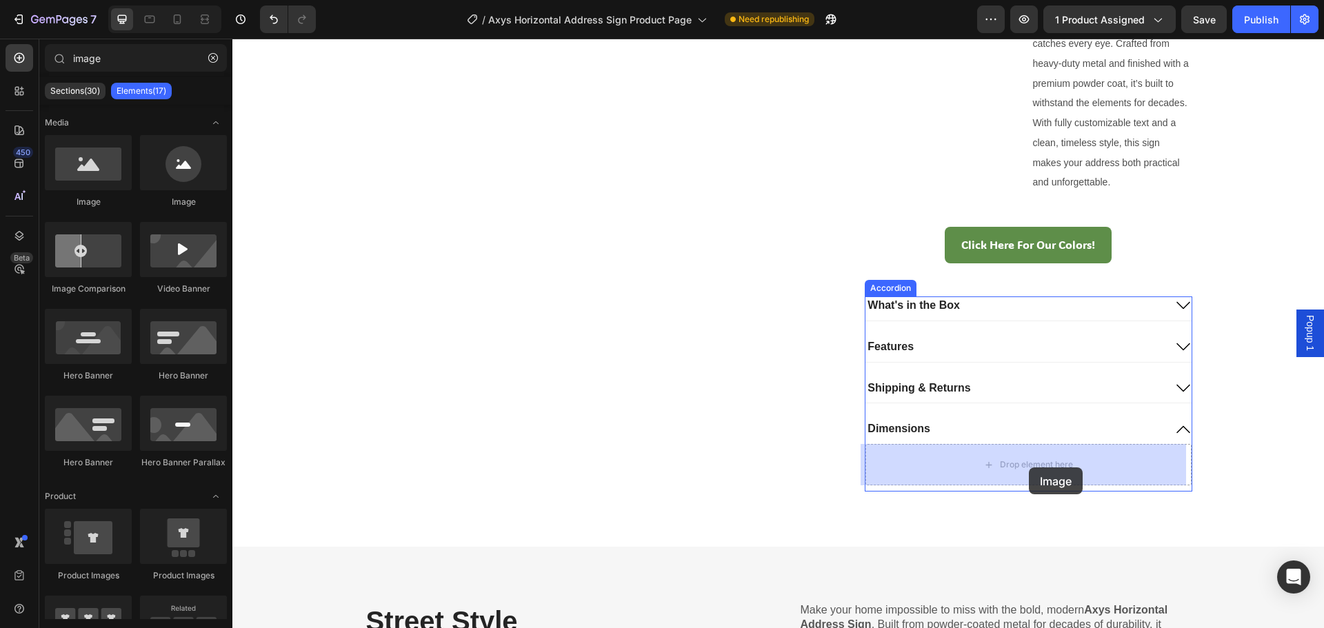
drag, startPoint x: 330, startPoint y: 220, endPoint x: 1029, endPoint y: 468, distance: 741.4
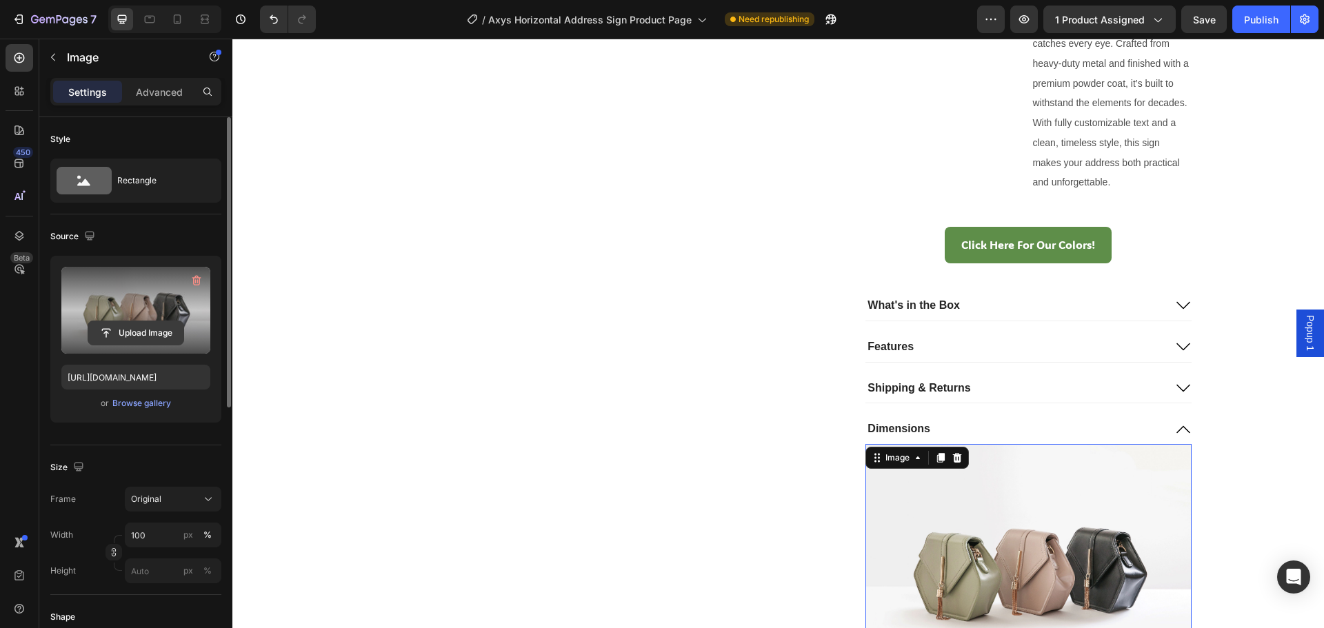
click at [149, 330] on input "file" at bounding box center [135, 332] width 95 height 23
type input "C:\fakepath\Horizontal Address Sign DWG.pdf"
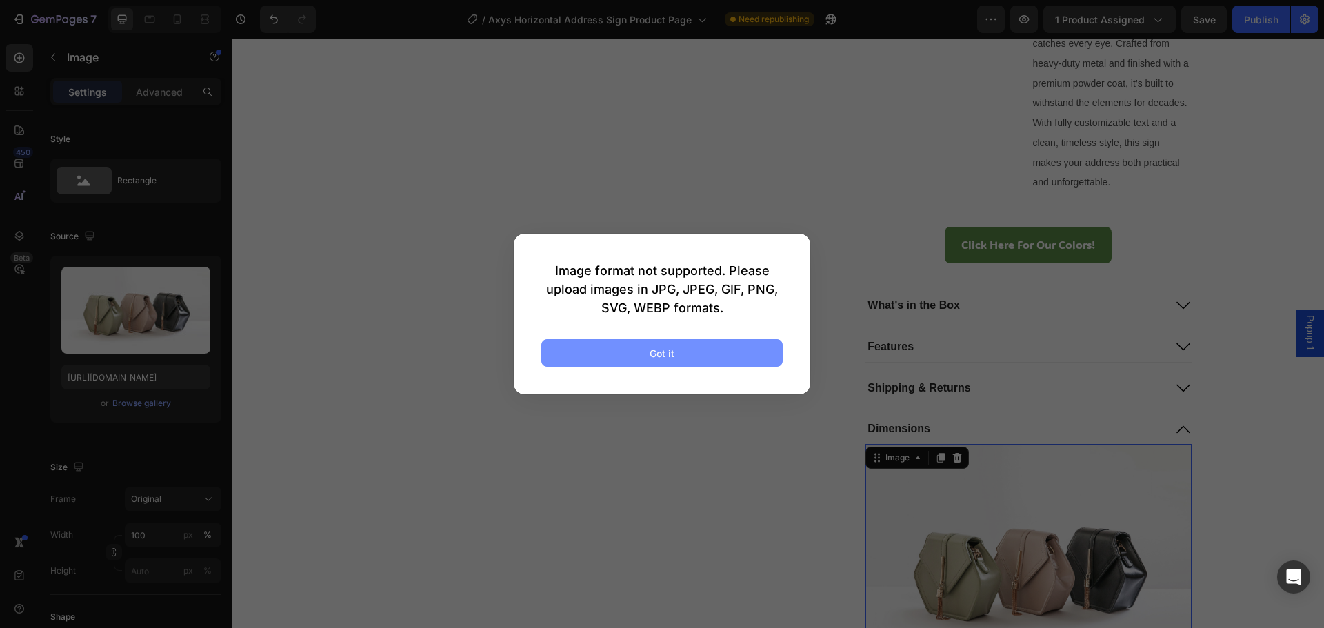
click at [668, 351] on div "Got it" at bounding box center [662, 353] width 25 height 14
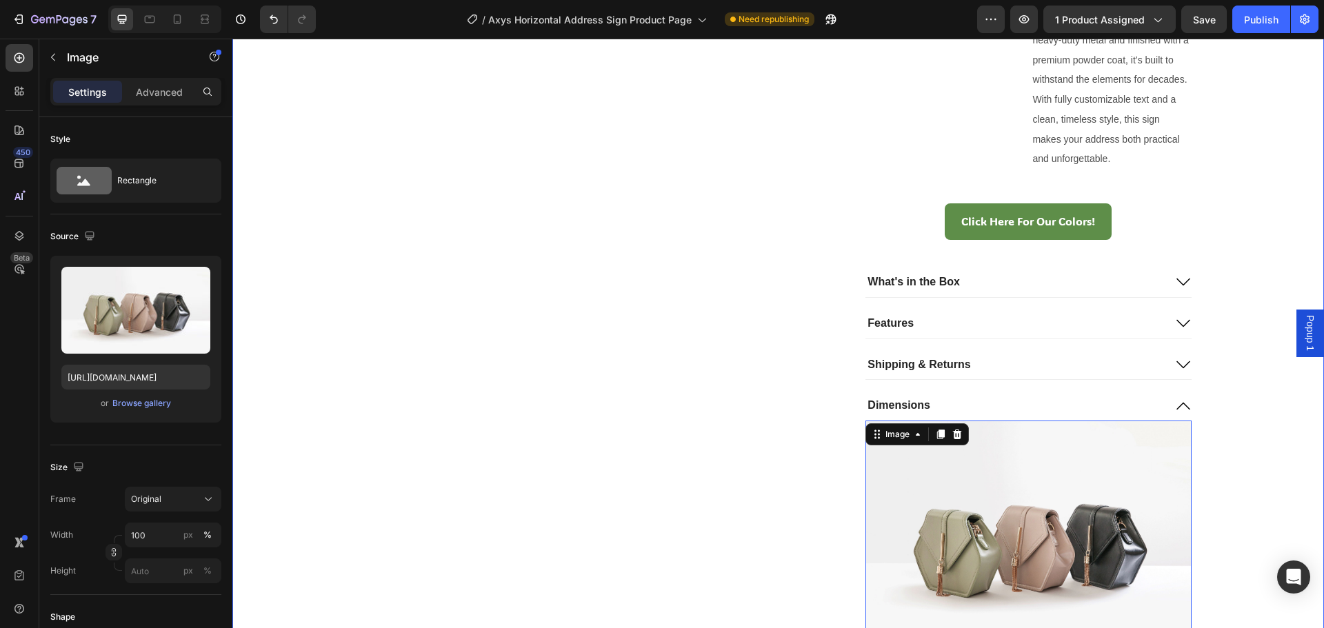
scroll to position [966, 0]
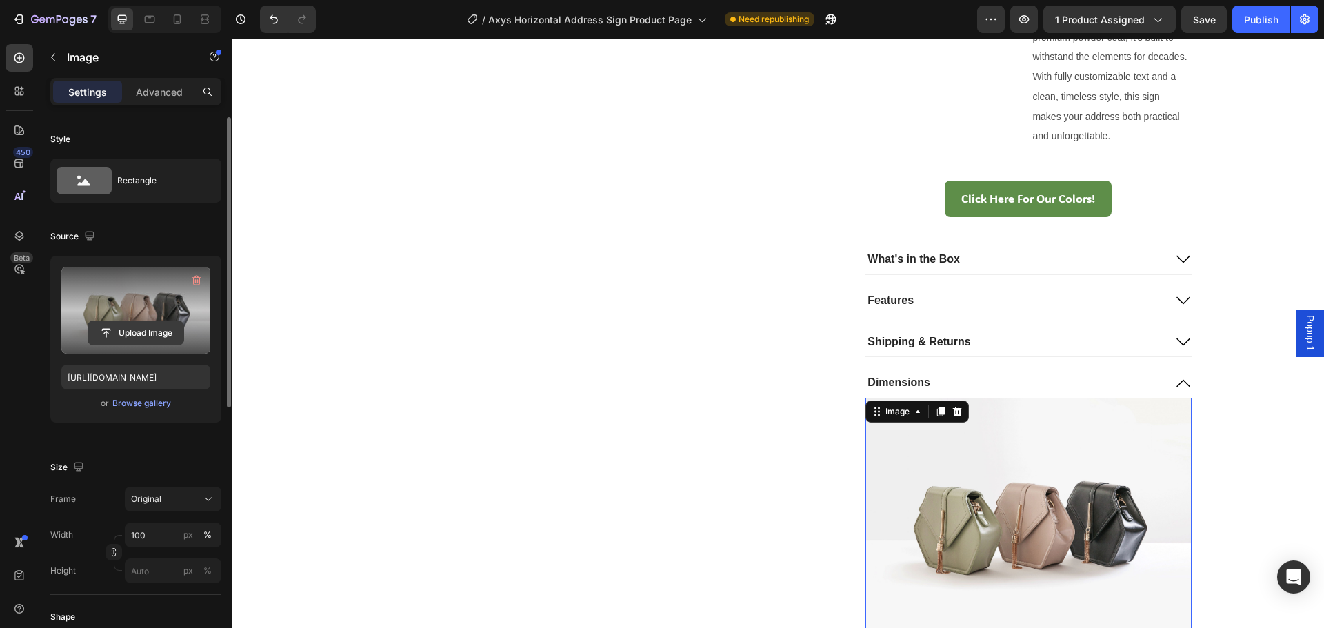
click at [135, 324] on input "file" at bounding box center [135, 332] width 95 height 23
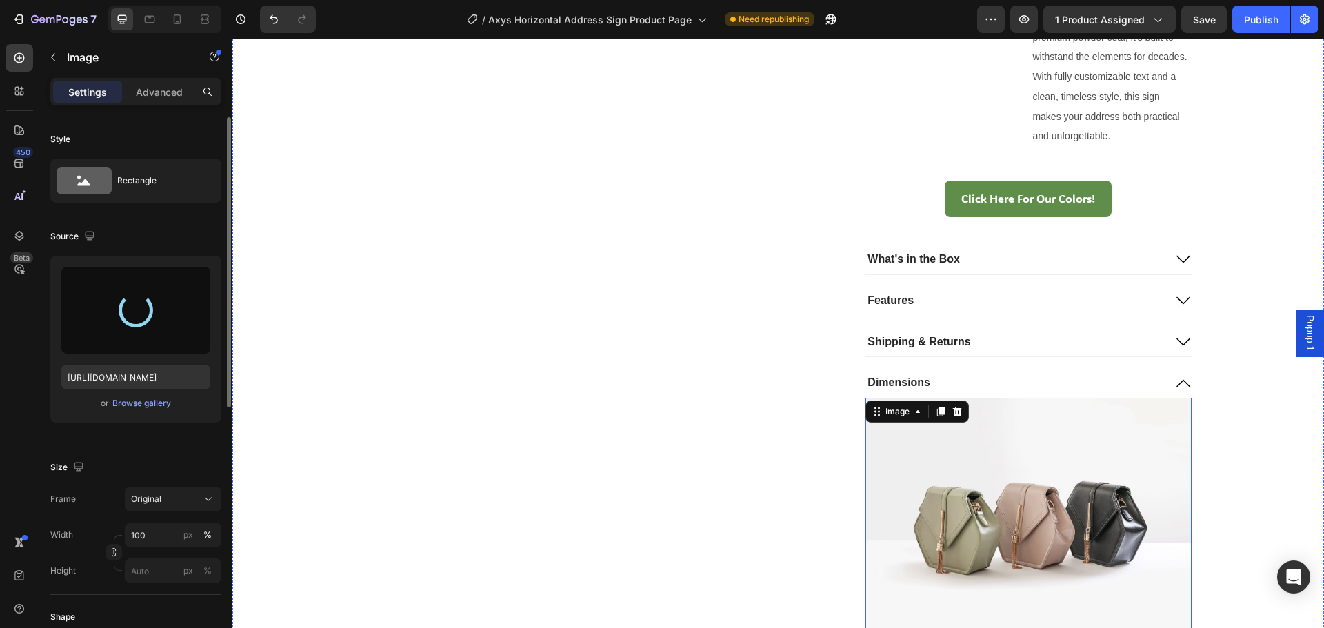
scroll to position [989, 0]
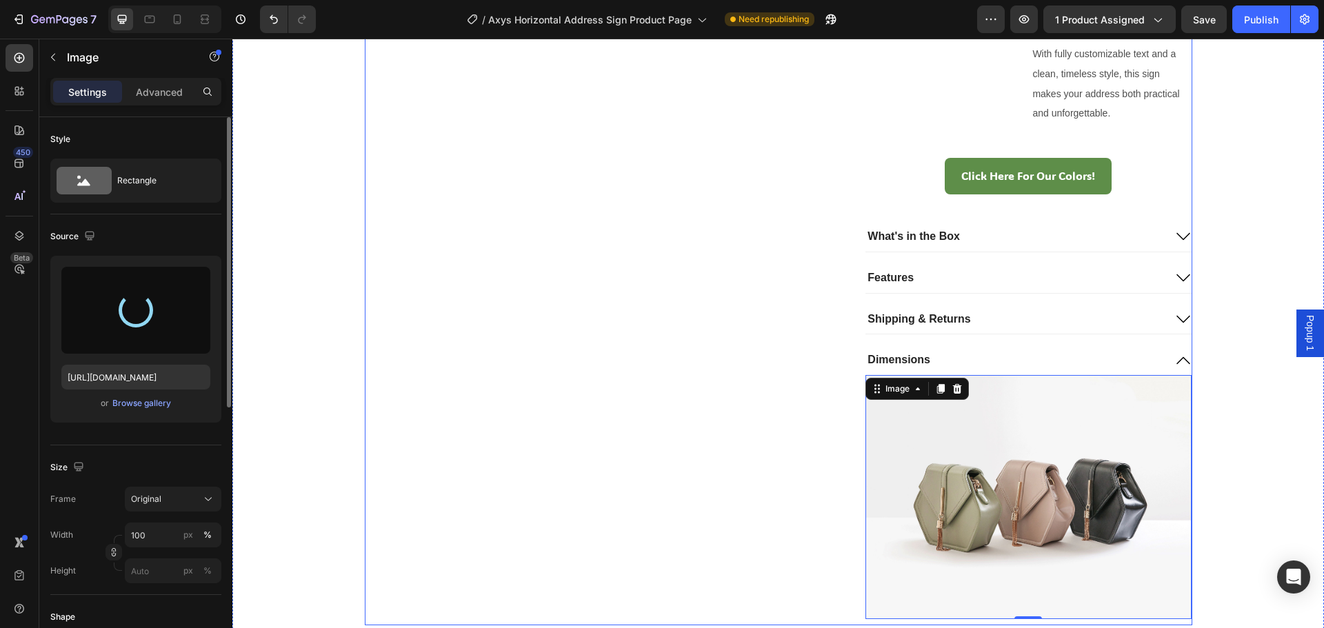
type input "[URL][DOMAIN_NAME]"
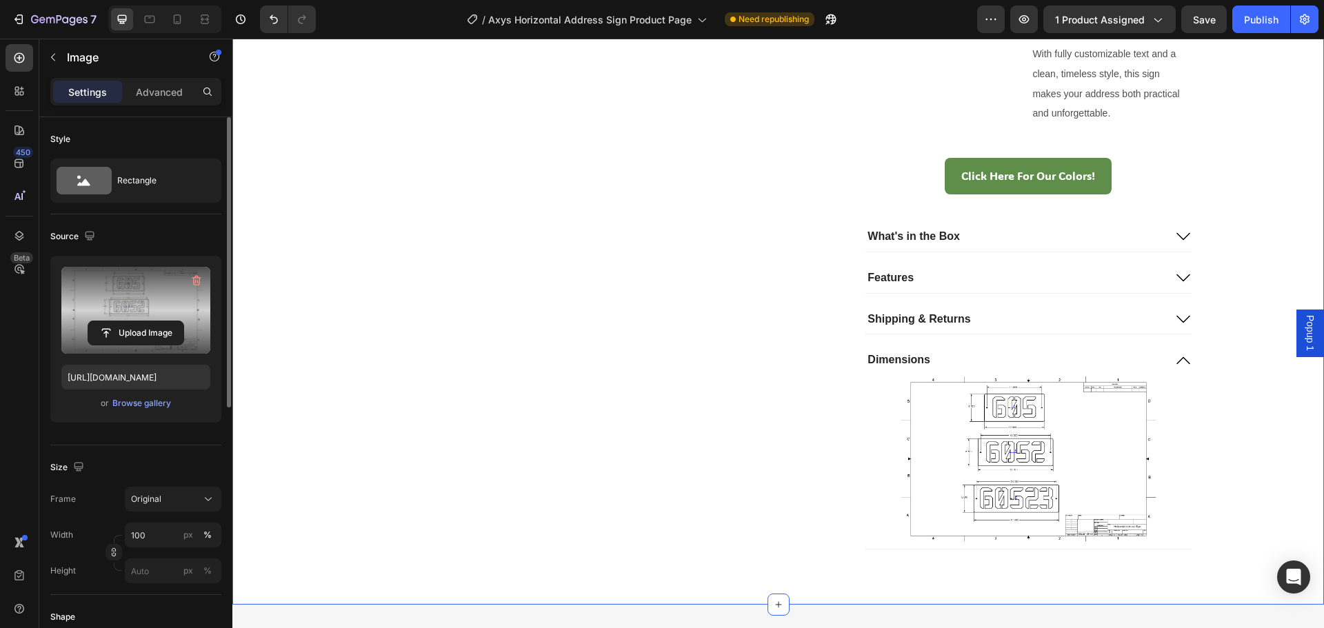
drag, startPoint x: 330, startPoint y: 130, endPoint x: 375, endPoint y: 142, distance: 47.0
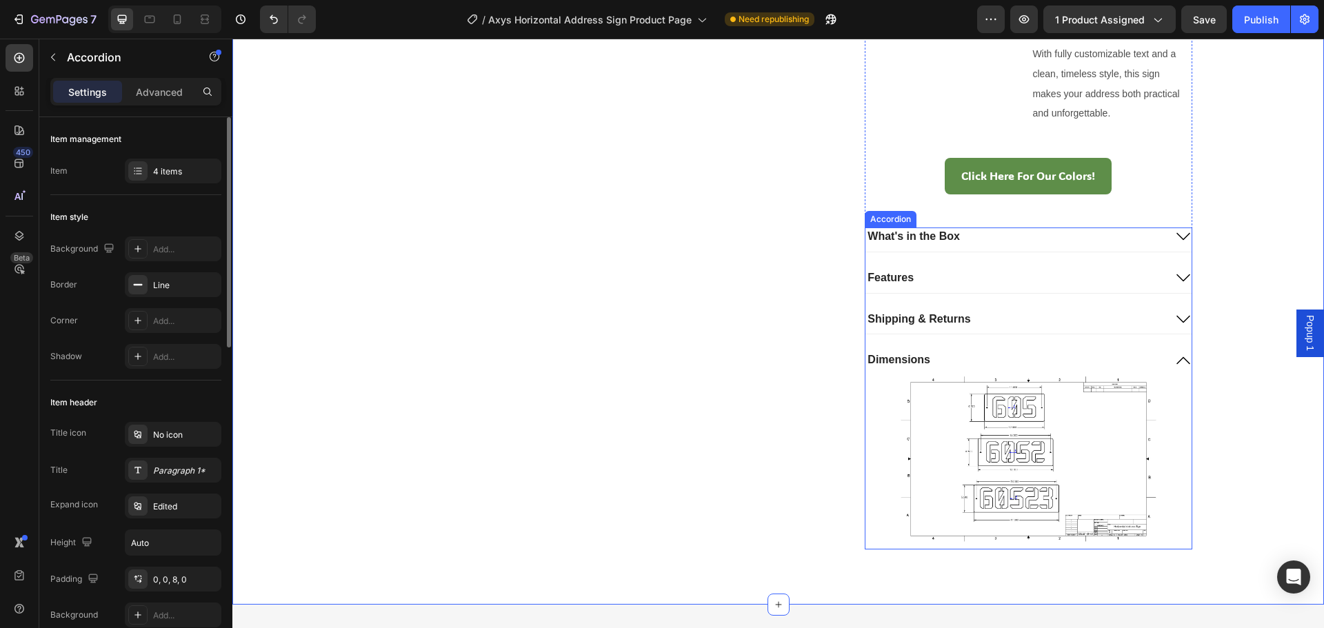
click at [1104, 352] on div "Dimensions" at bounding box center [1015, 360] width 298 height 19
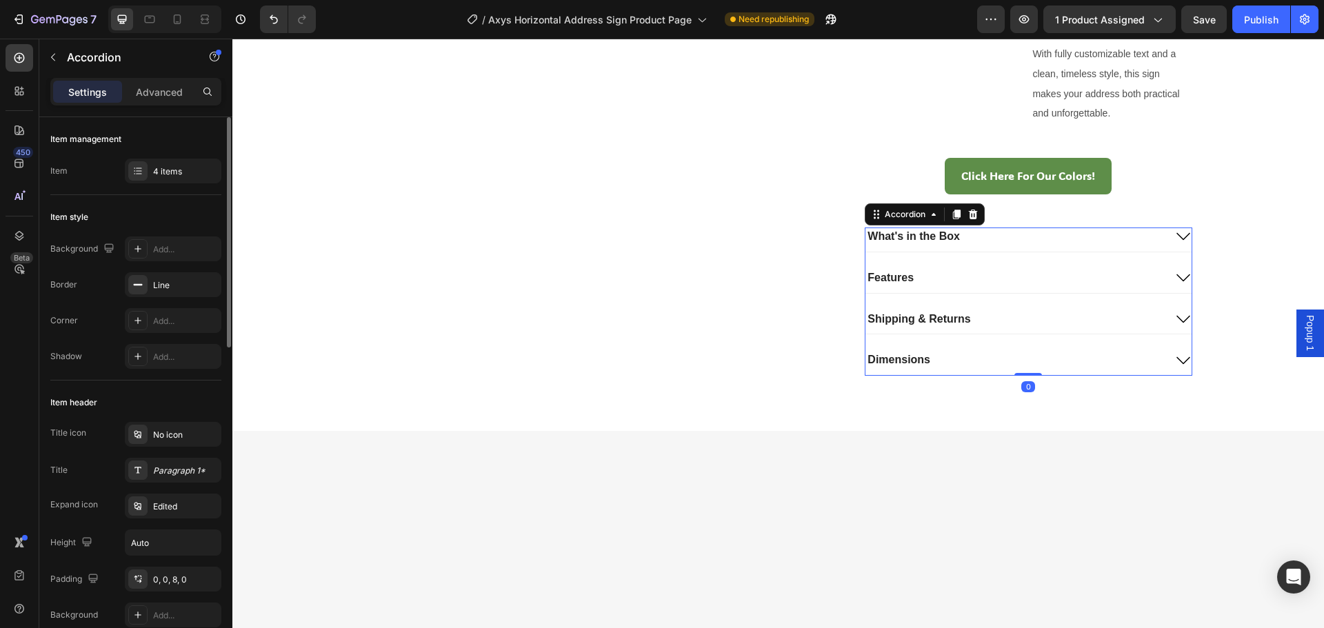
click at [1164, 353] on div "Dimensions" at bounding box center [1029, 363] width 326 height 24
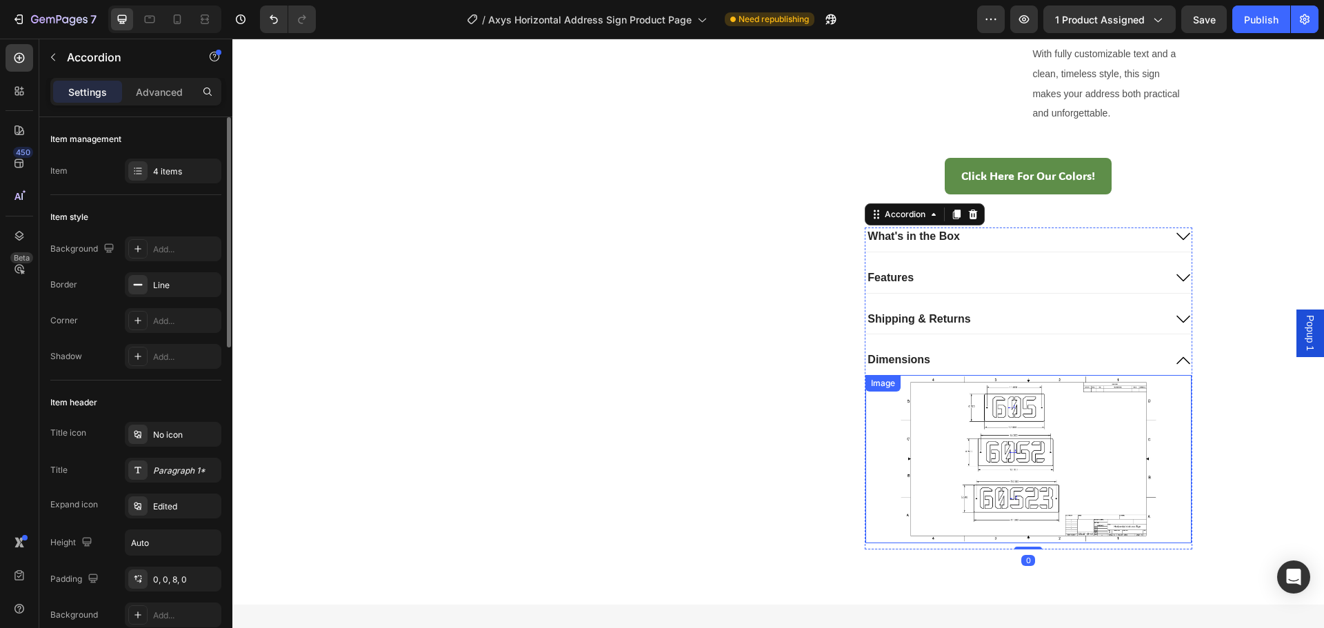
click at [1053, 421] on img at bounding box center [1029, 459] width 326 height 168
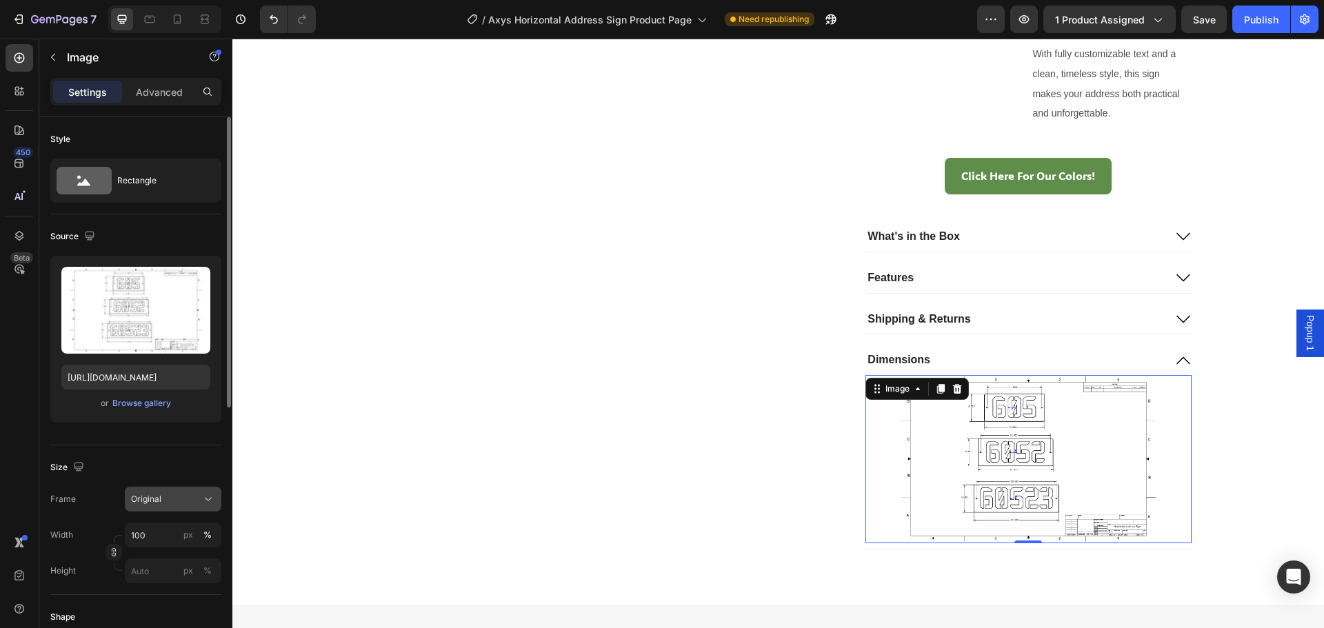
click at [177, 498] on div "Original" at bounding box center [165, 499] width 68 height 12
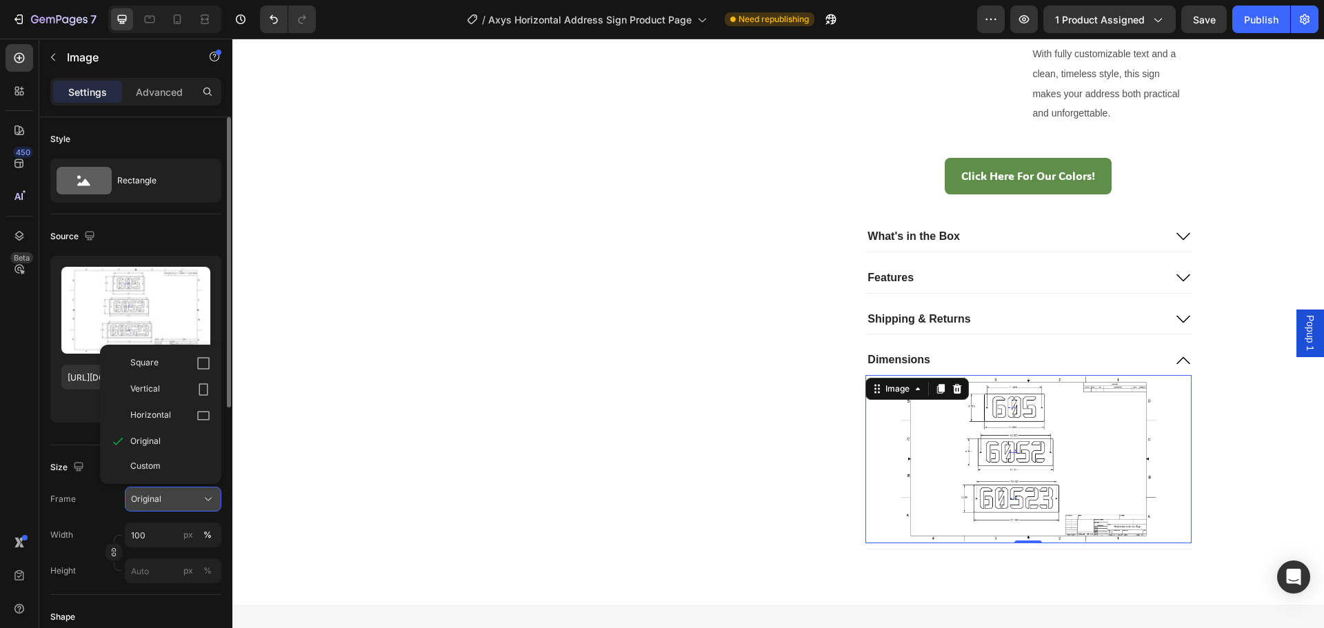
click at [177, 498] on div "Original" at bounding box center [165, 499] width 68 height 12
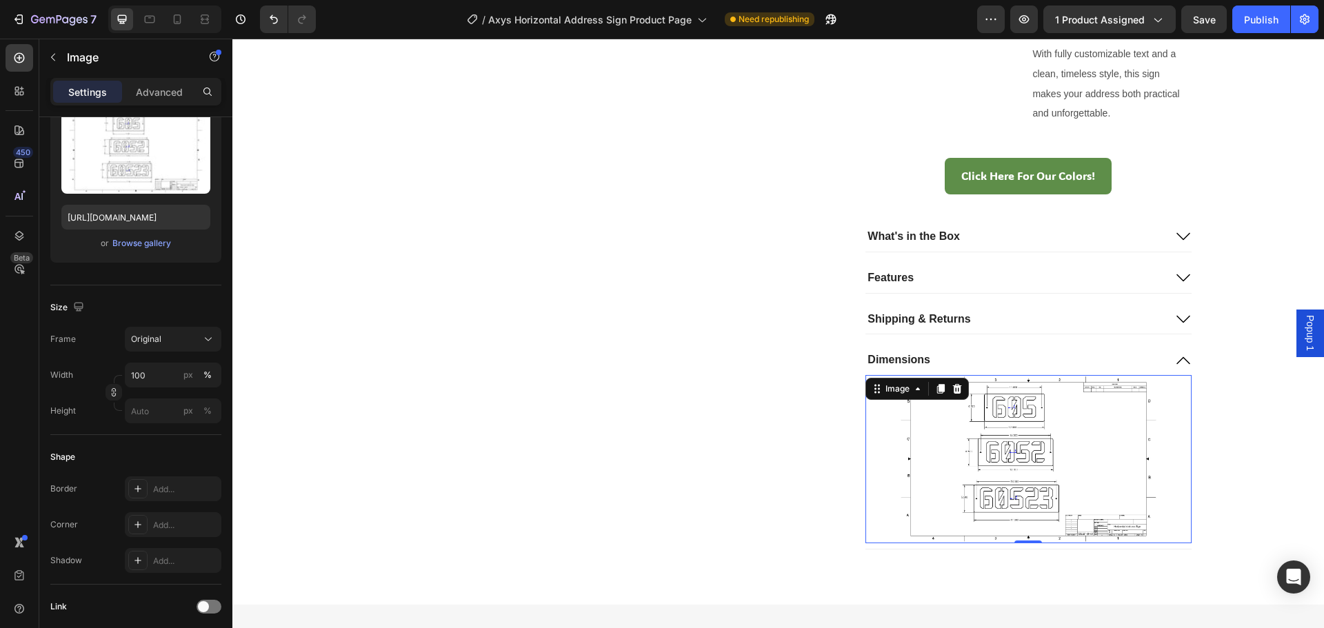
scroll to position [491, 0]
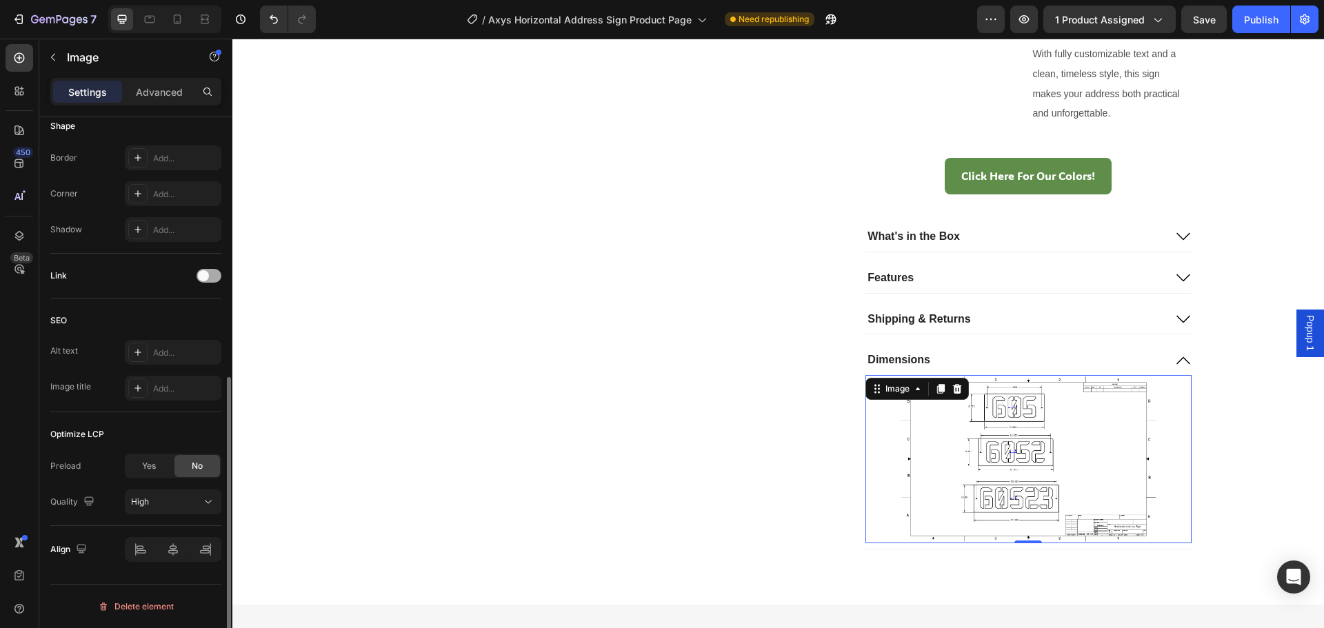
click at [208, 281] on div at bounding box center [209, 276] width 25 height 14
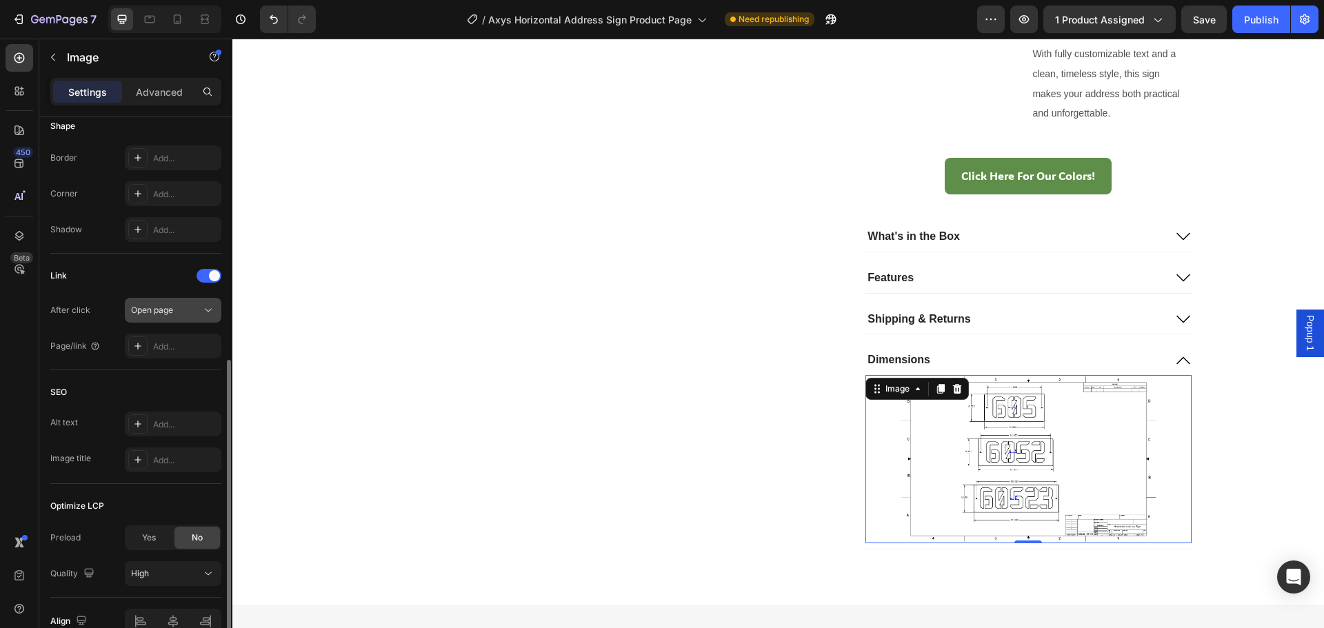
click at [156, 309] on span "Open page" at bounding box center [152, 310] width 42 height 10
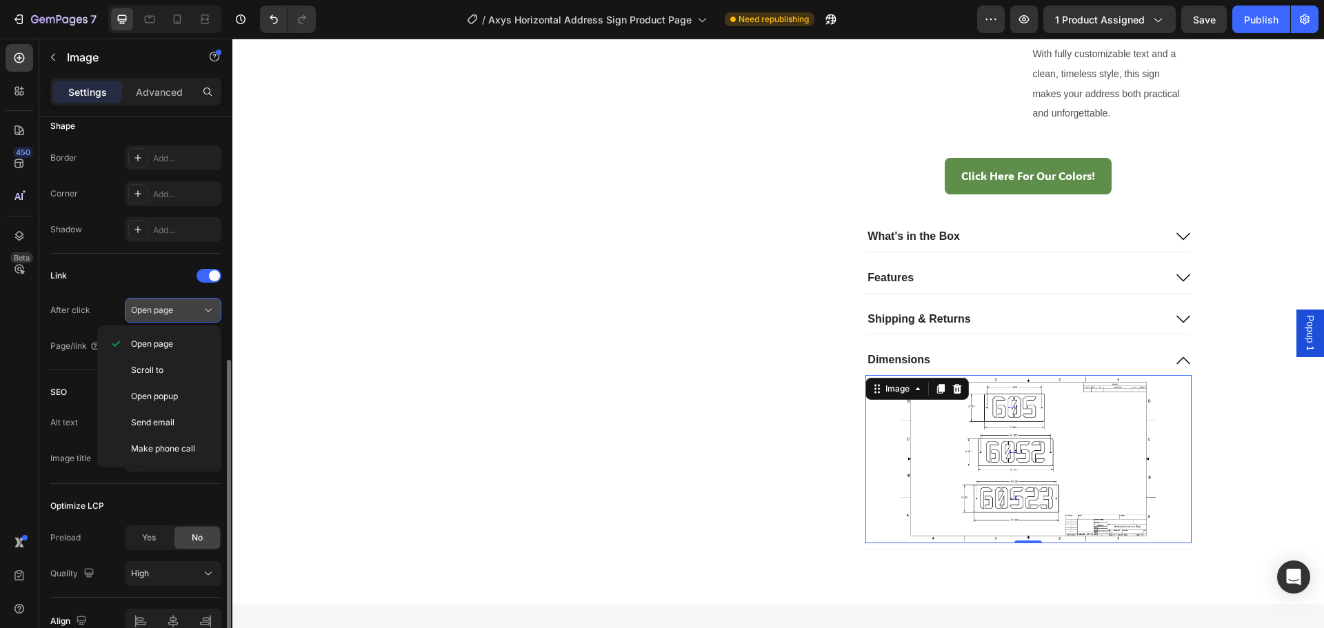
click at [156, 309] on span "Open page" at bounding box center [152, 310] width 42 height 10
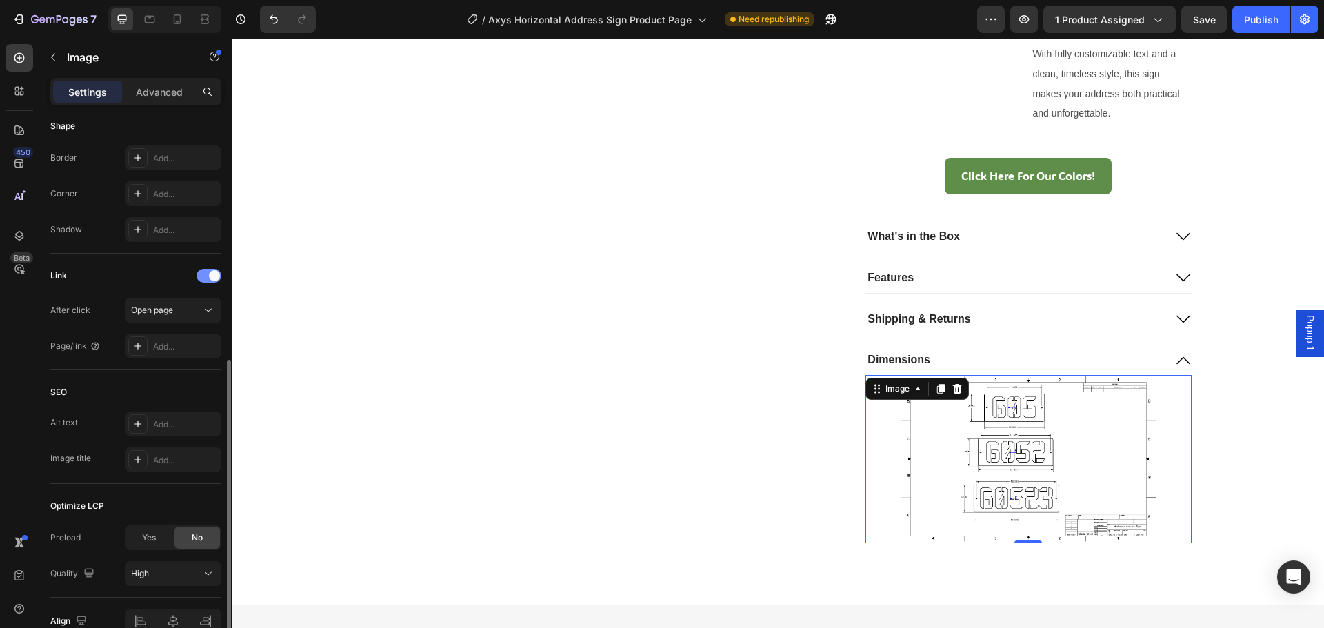
click at [205, 274] on div at bounding box center [209, 276] width 25 height 14
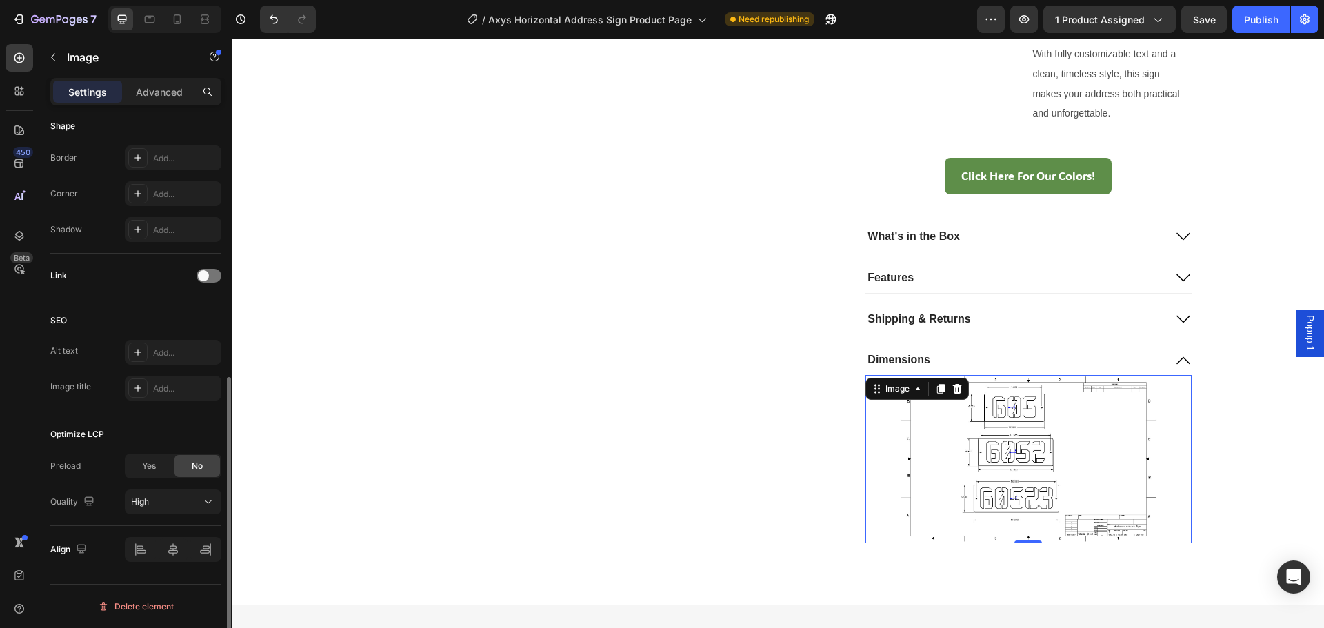
scroll to position [0, 0]
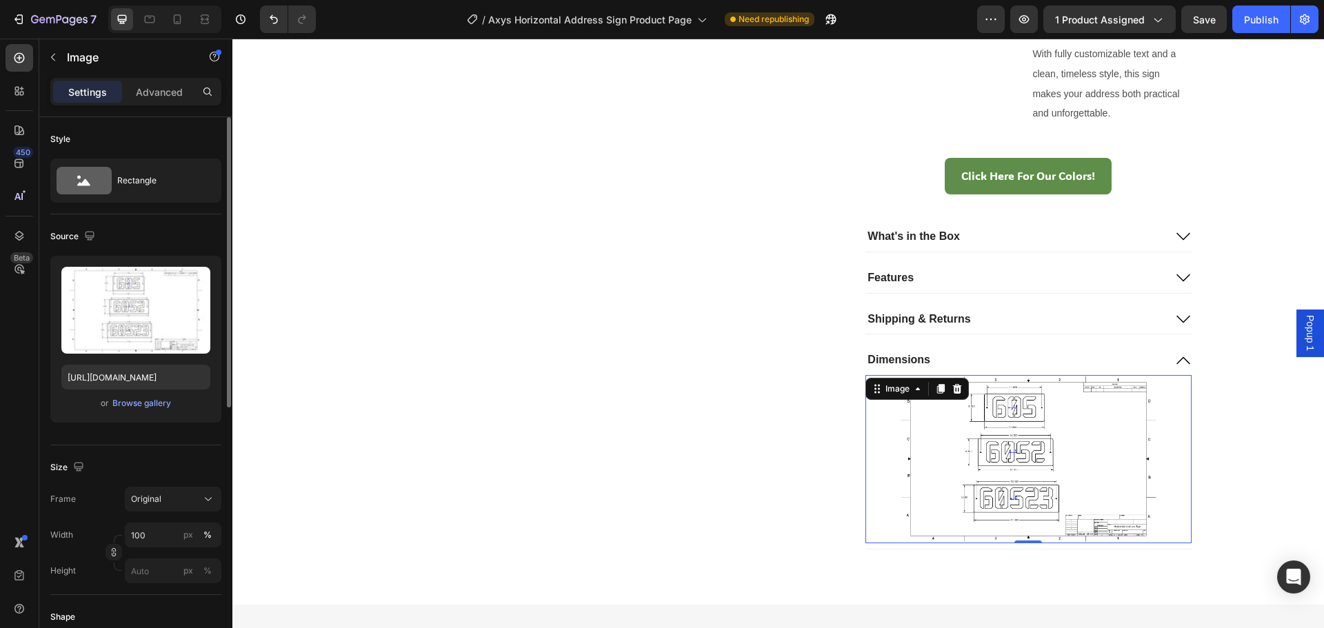
click at [132, 244] on div "Source" at bounding box center [135, 237] width 171 height 22
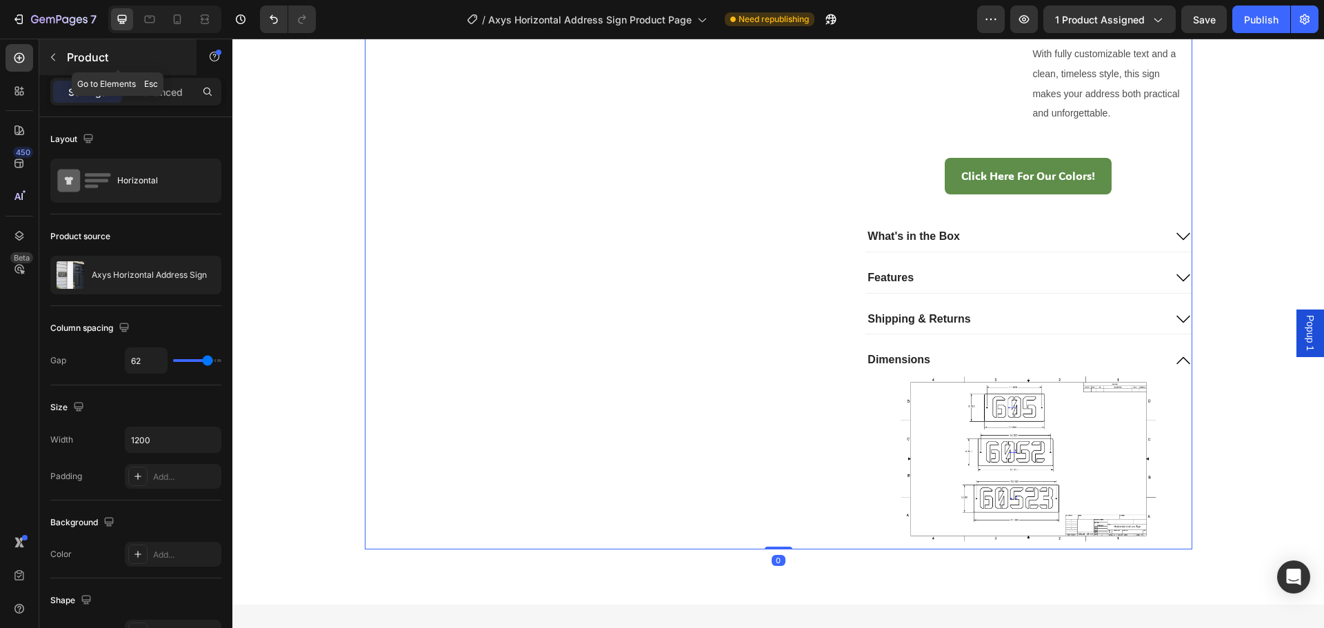
click at [58, 63] on button "button" at bounding box center [53, 57] width 22 height 22
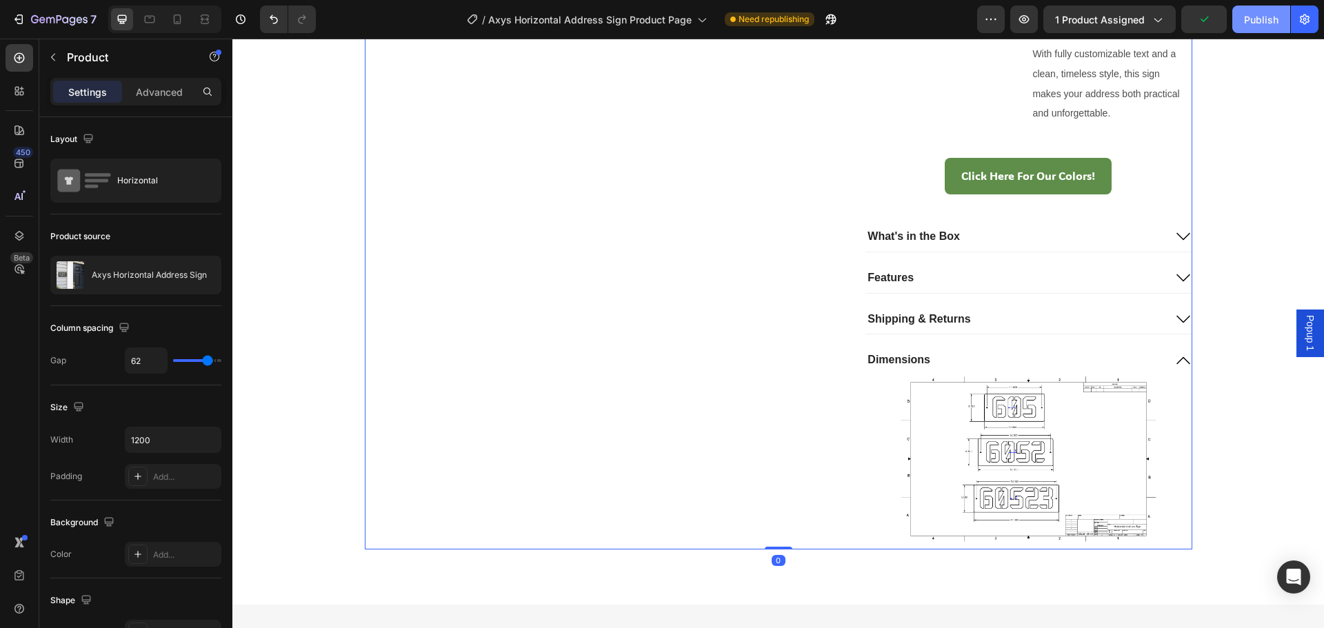
click at [1258, 19] on div "Publish" at bounding box center [1261, 19] width 34 height 14
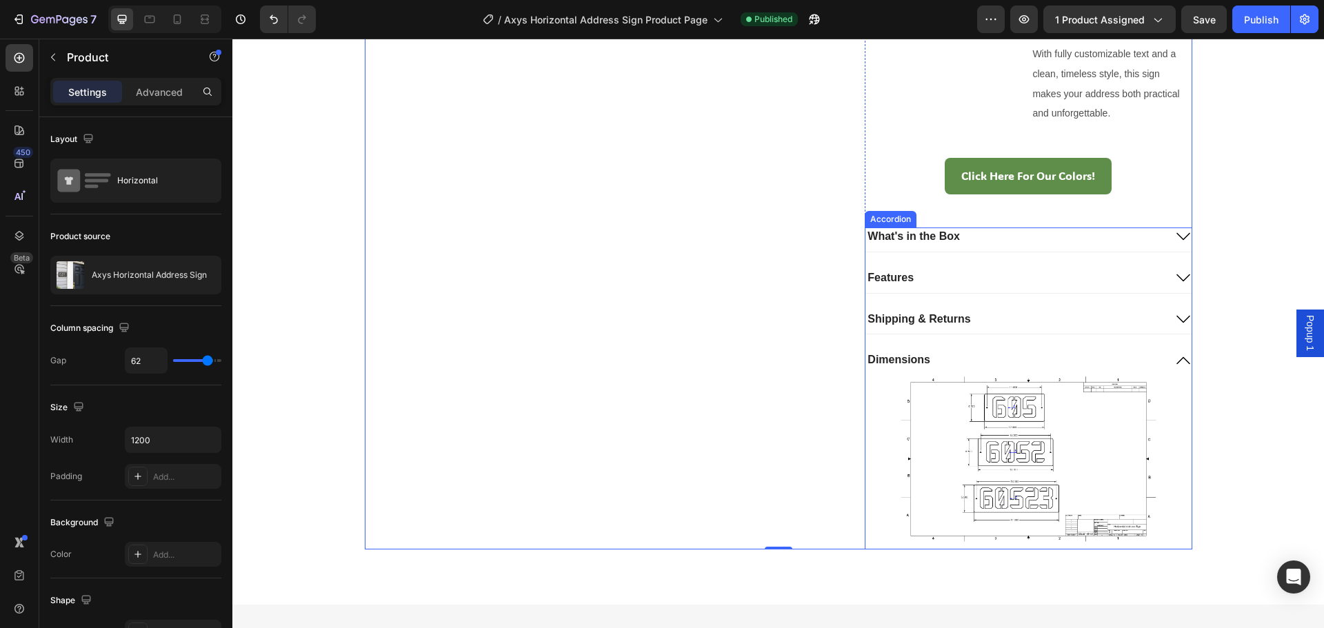
drag, startPoint x: 917, startPoint y: 361, endPoint x: 935, endPoint y: 359, distance: 18.1
click at [917, 361] on p "Dimensions" at bounding box center [899, 360] width 63 height 14
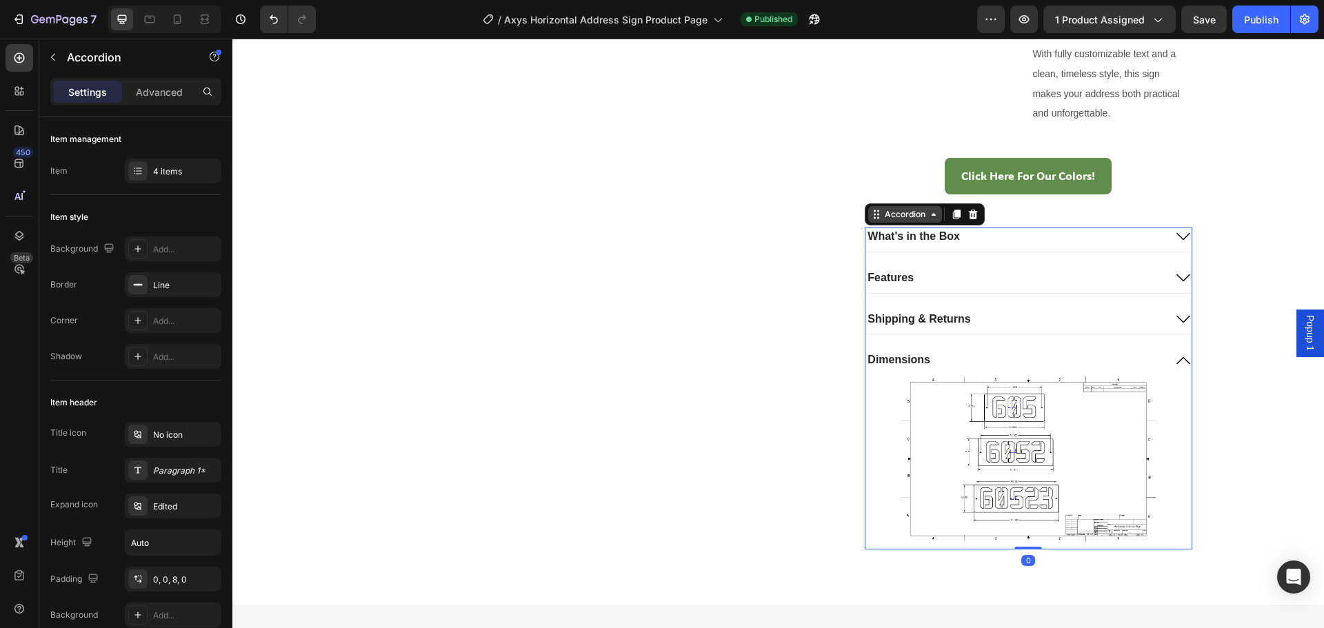
click at [895, 212] on div "Accordion" at bounding box center [905, 214] width 46 height 12
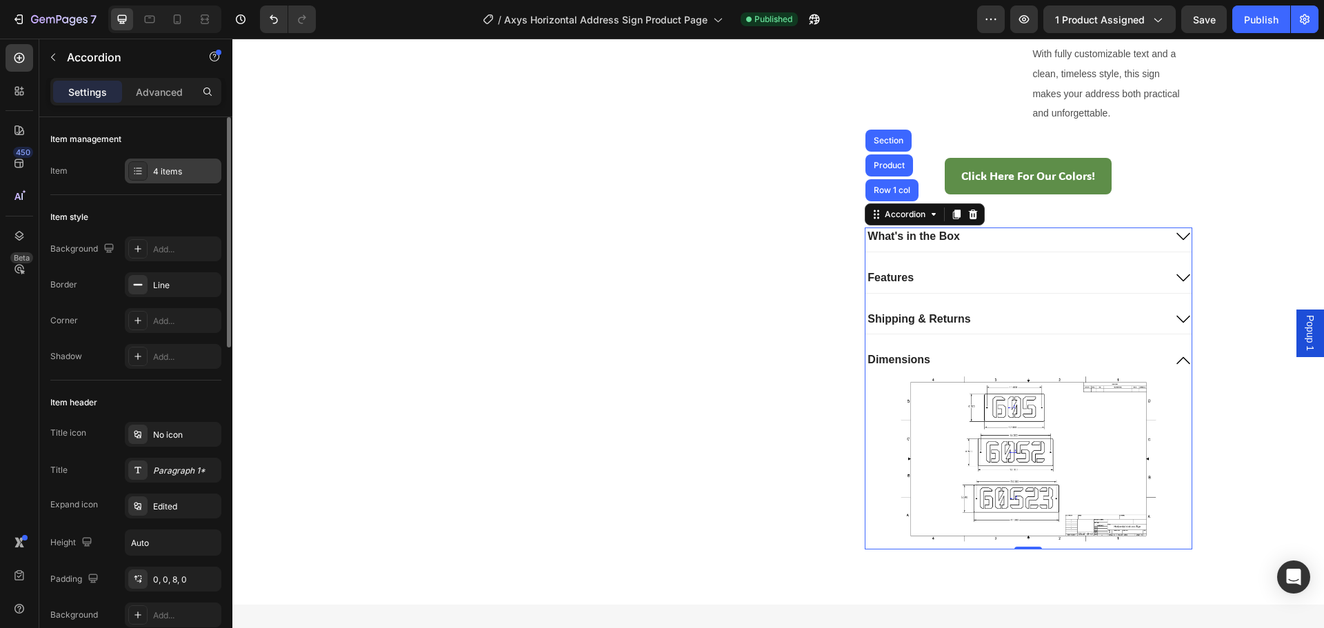
click at [160, 174] on div "4 items" at bounding box center [185, 172] width 65 height 12
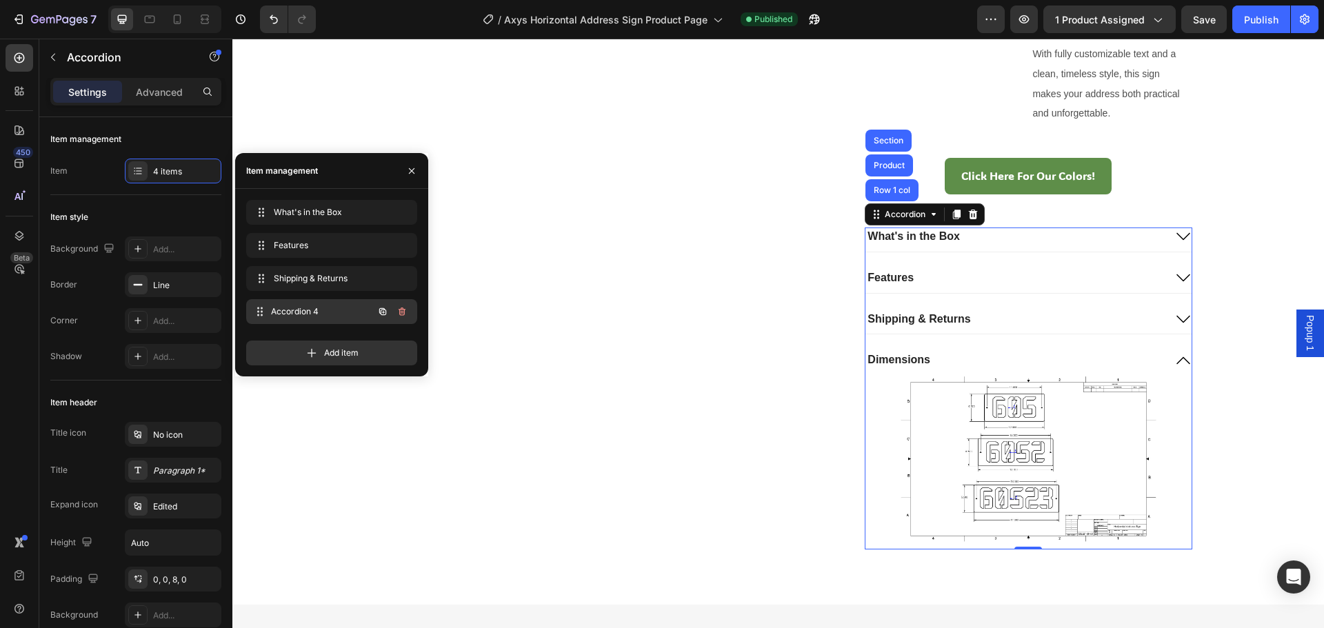
click at [320, 308] on span "Accordion 4" at bounding box center [322, 312] width 102 height 12
click at [305, 312] on span "Accordion 4" at bounding box center [322, 312] width 102 height 12
click at [284, 310] on span "Accordion 4" at bounding box center [313, 312] width 78 height 12
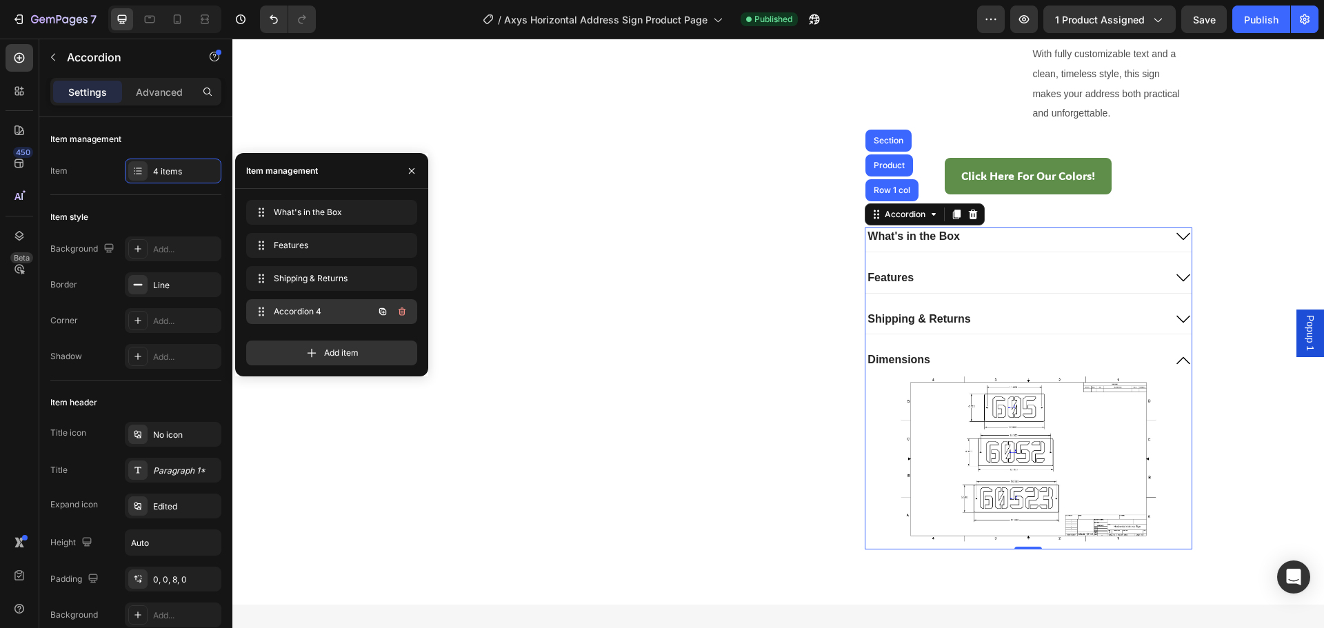
click at [306, 303] on div "Accordion 4 Accordion 4" at bounding box center [312, 311] width 121 height 19
click at [386, 313] on icon "button" at bounding box center [382, 311] width 7 height 7
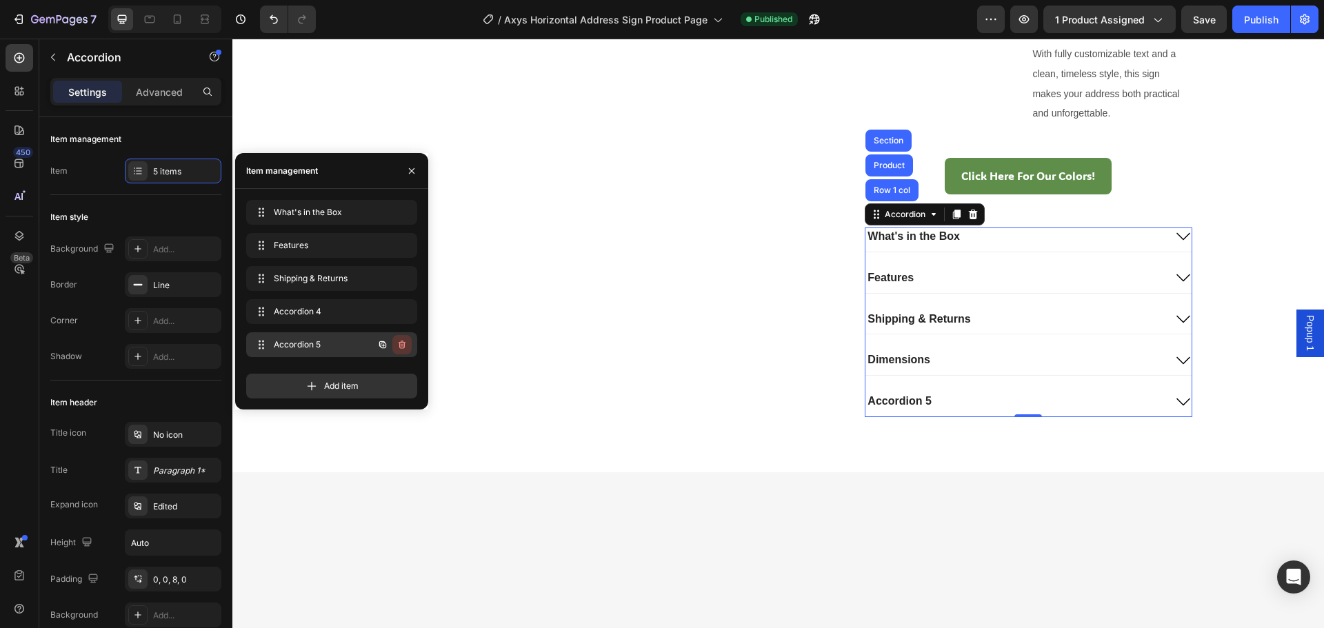
click at [399, 341] on icon "button" at bounding box center [402, 344] width 11 height 11
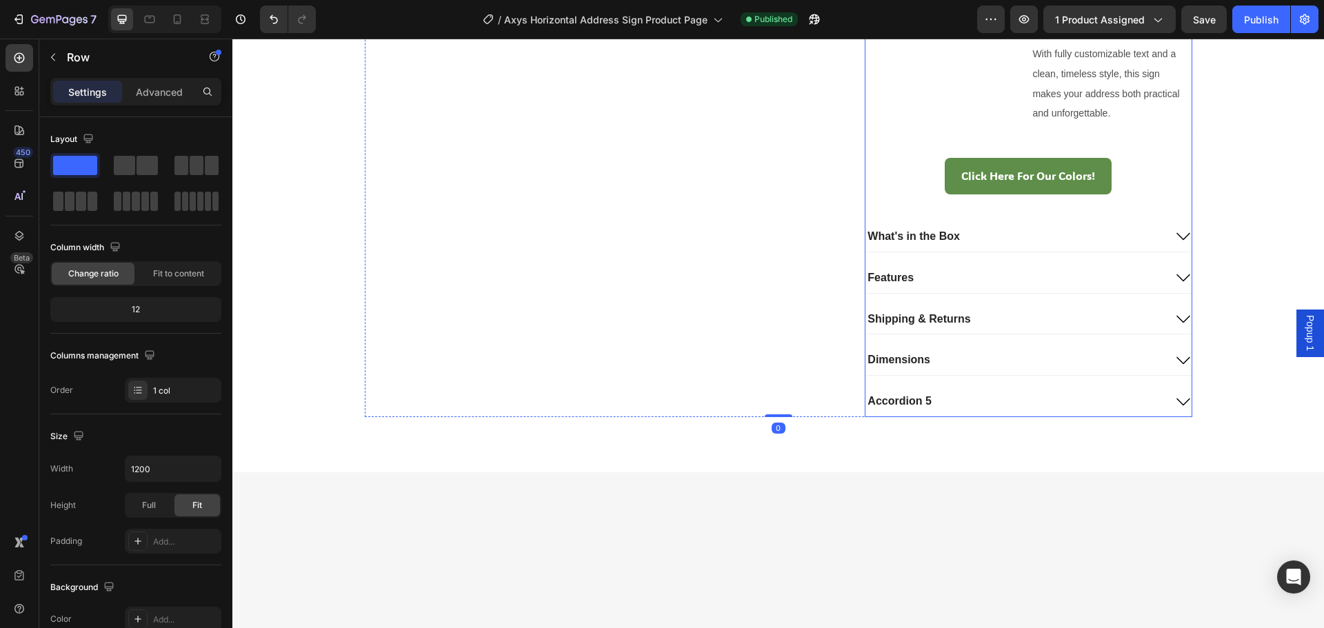
drag, startPoint x: 886, startPoint y: 136, endPoint x: 893, endPoint y: 150, distance: 15.7
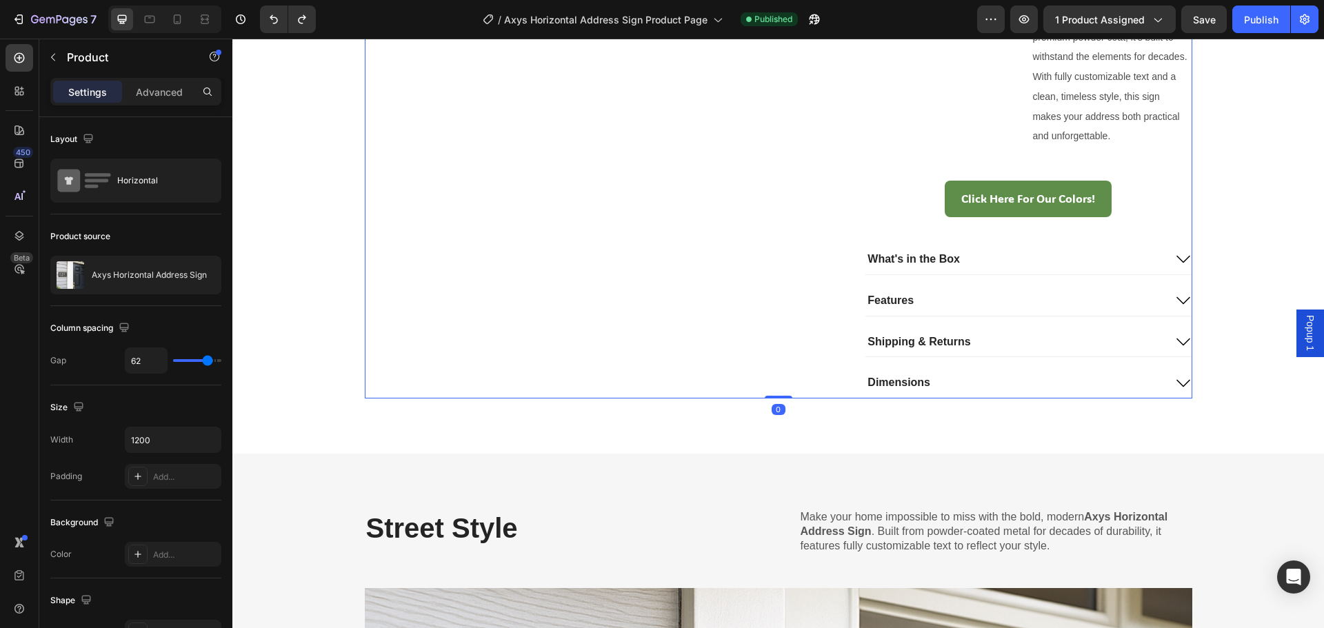
scroll to position [943, 0]
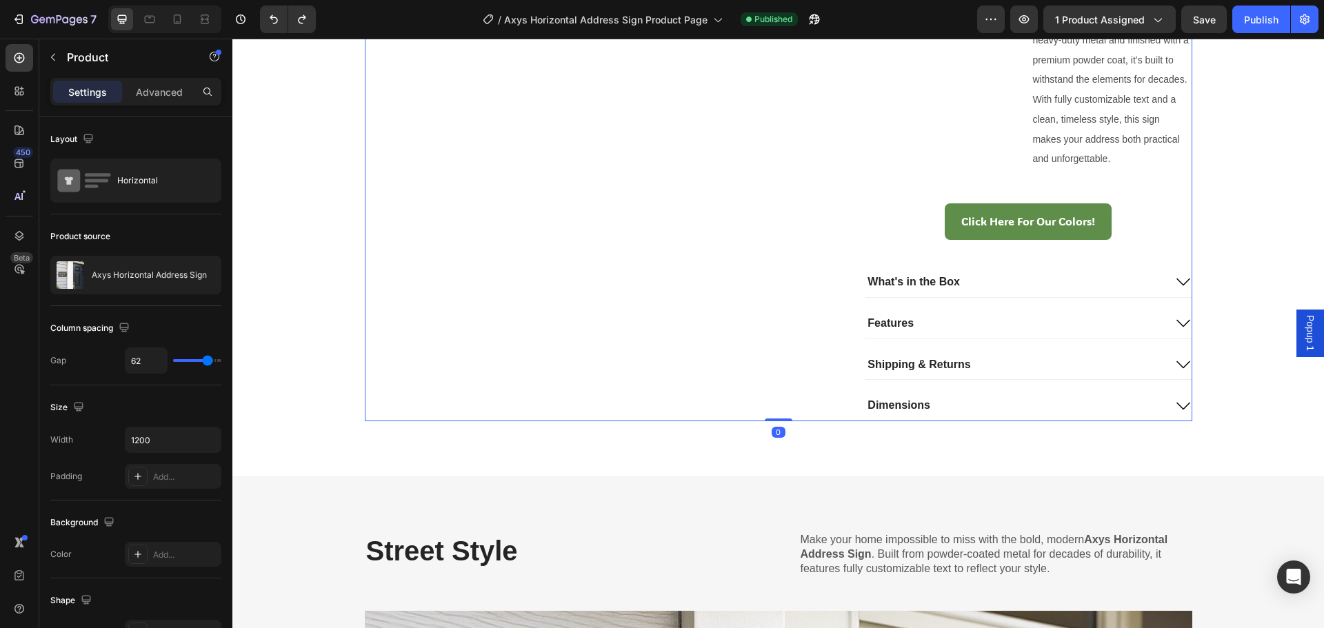
drag, startPoint x: 807, startPoint y: 317, endPoint x: 918, endPoint y: 337, distance: 113.0
click at [1248, 13] on div "Publish" at bounding box center [1261, 19] width 34 height 14
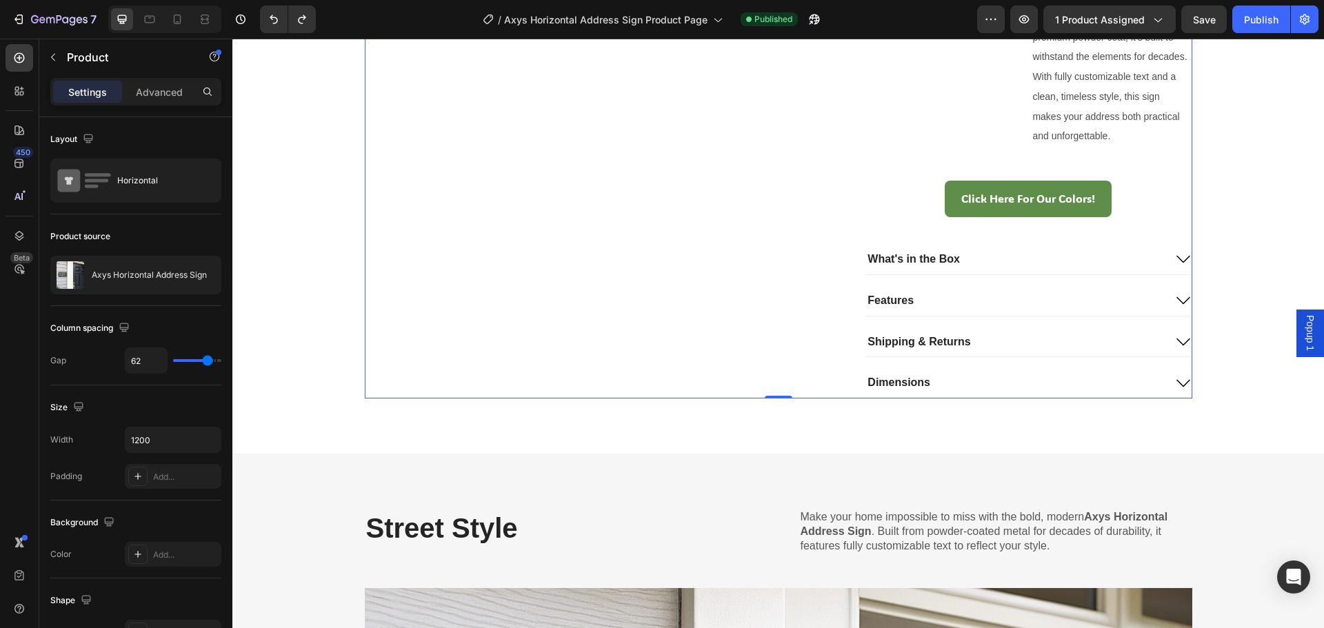
scroll to position [989, 0]
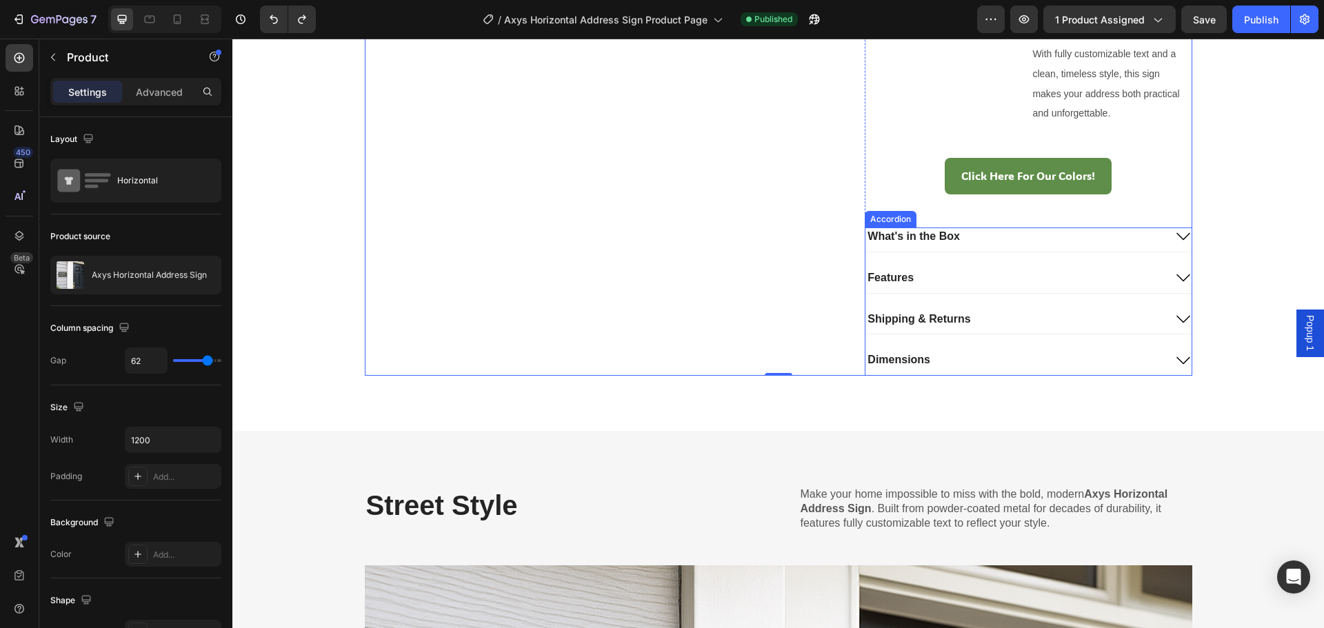
click at [903, 359] on p "Dimensions" at bounding box center [899, 360] width 63 height 14
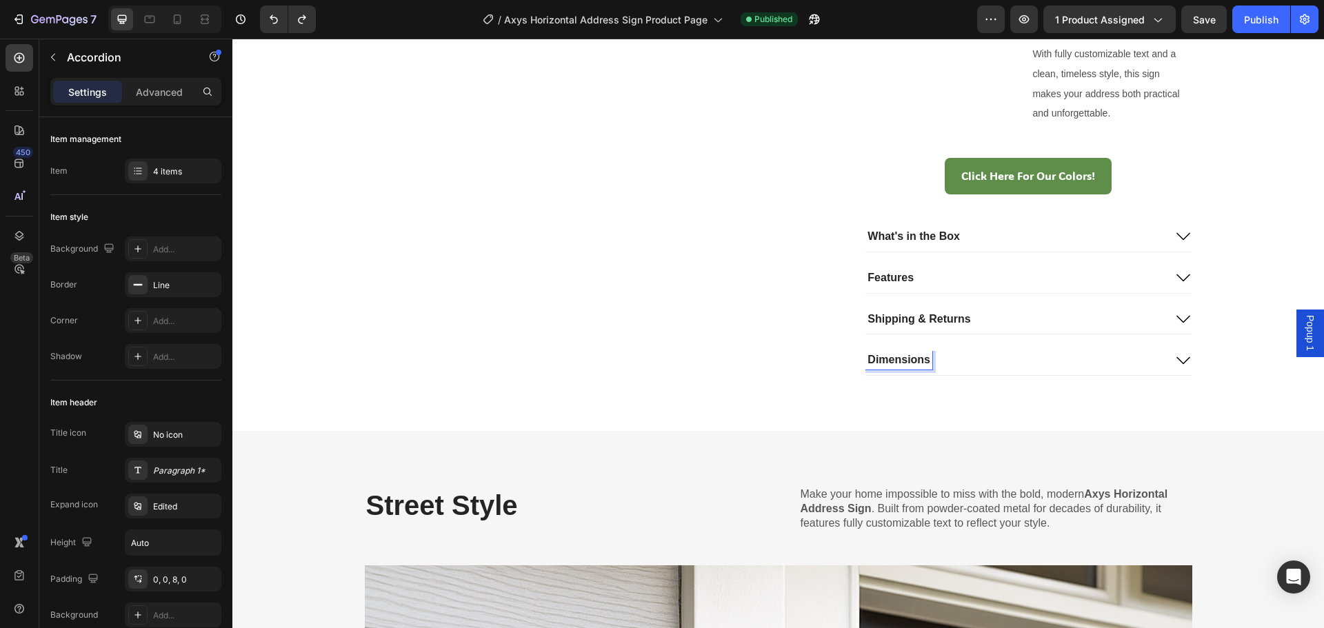
click at [903, 359] on p "Dimensions" at bounding box center [899, 360] width 63 height 14
click at [148, 175] on div "4 items" at bounding box center [173, 171] width 97 height 25
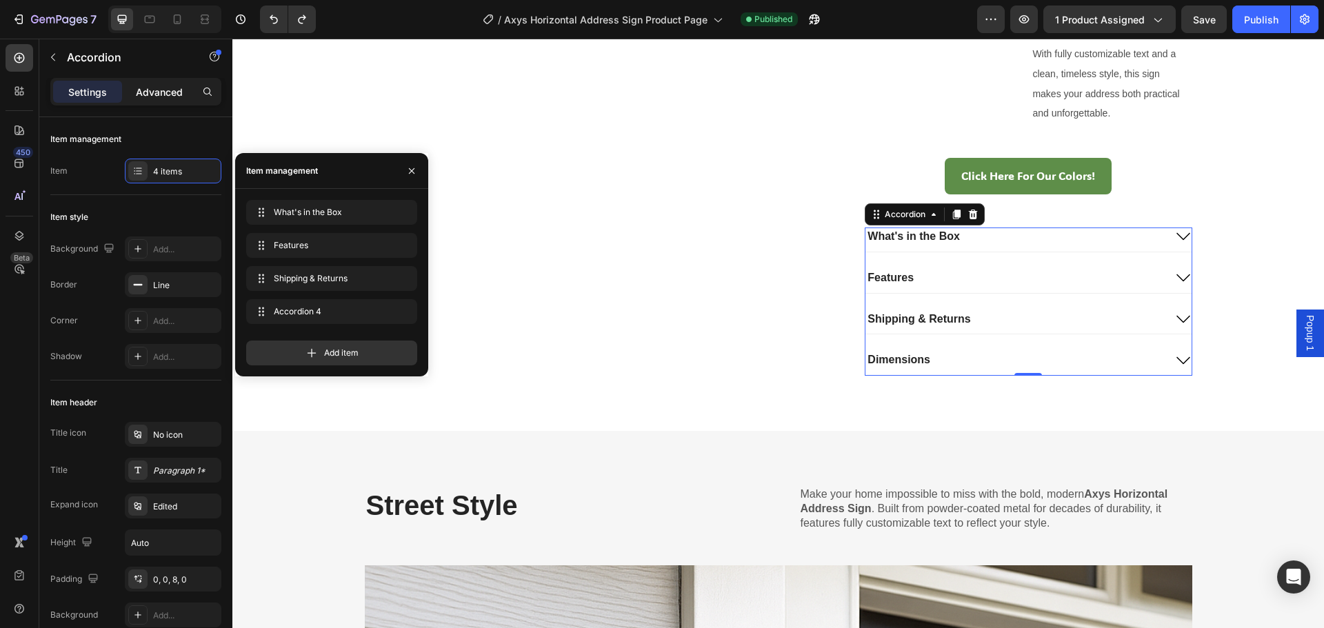
click at [150, 88] on p "Advanced" at bounding box center [159, 92] width 47 height 14
type input "100%"
type input "100"
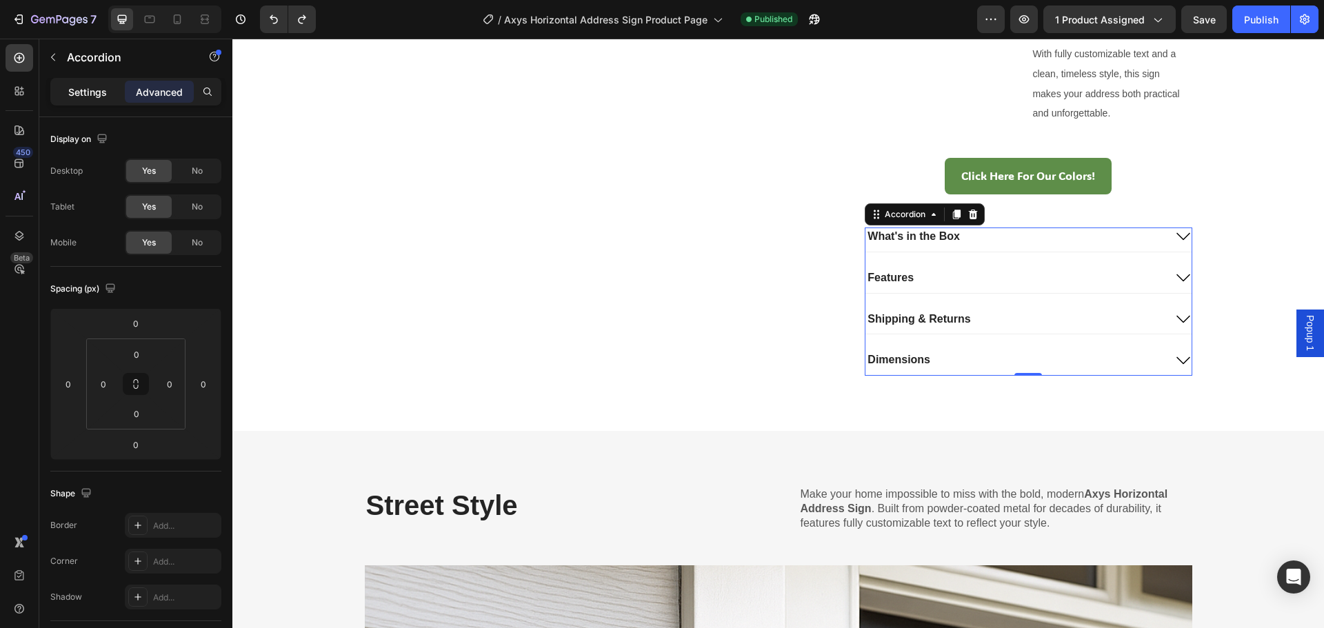
click at [86, 87] on p "Settings" at bounding box center [87, 92] width 39 height 14
type input "24"
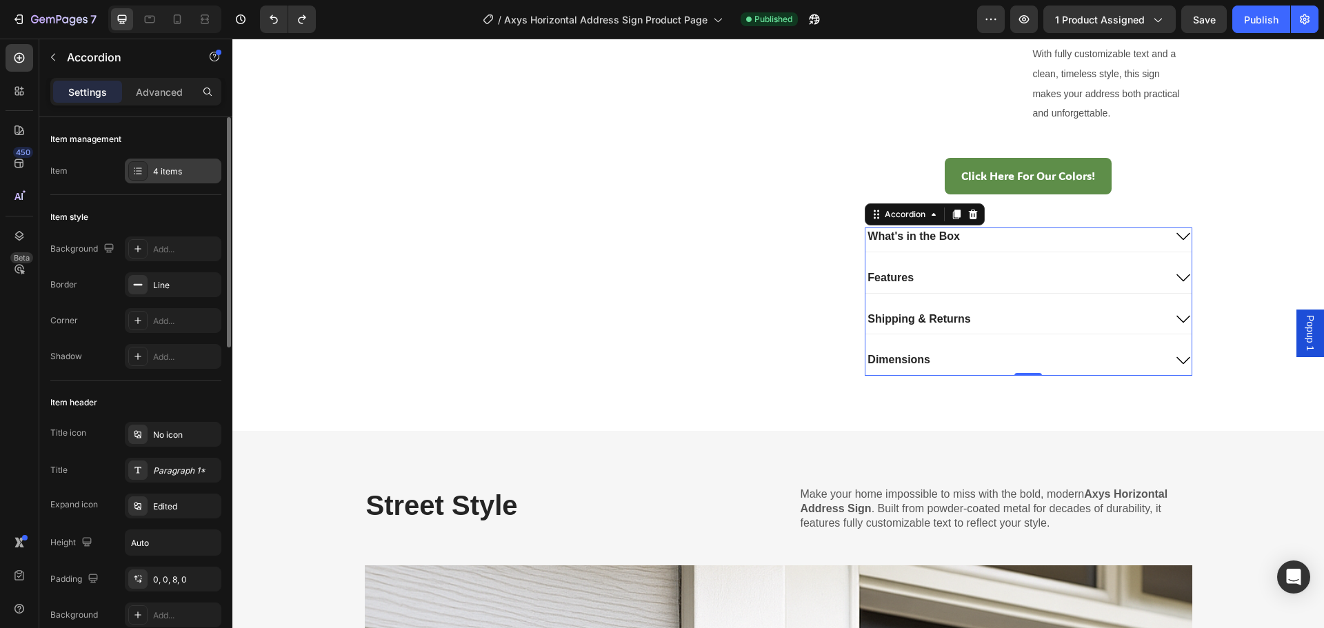
click at [179, 173] on div "4 items" at bounding box center [185, 172] width 65 height 12
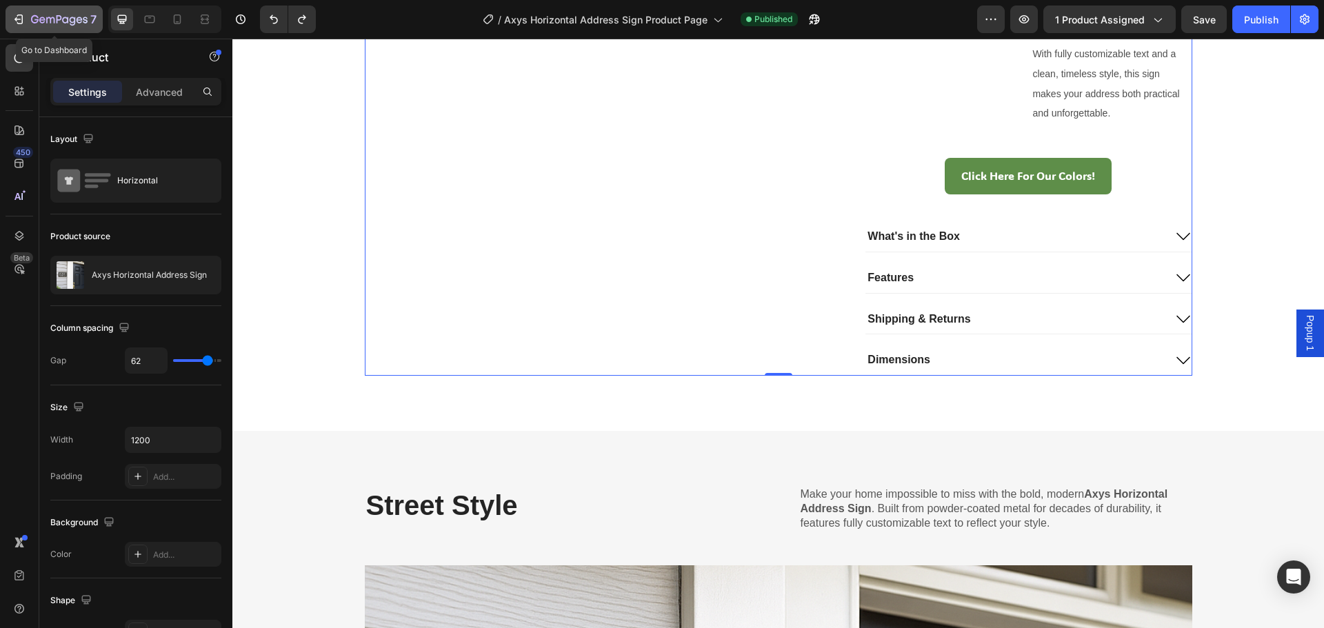
click at [72, 23] on icon "button" at bounding box center [59, 20] width 57 height 12
